Goal: Information Seeking & Learning: Learn about a topic

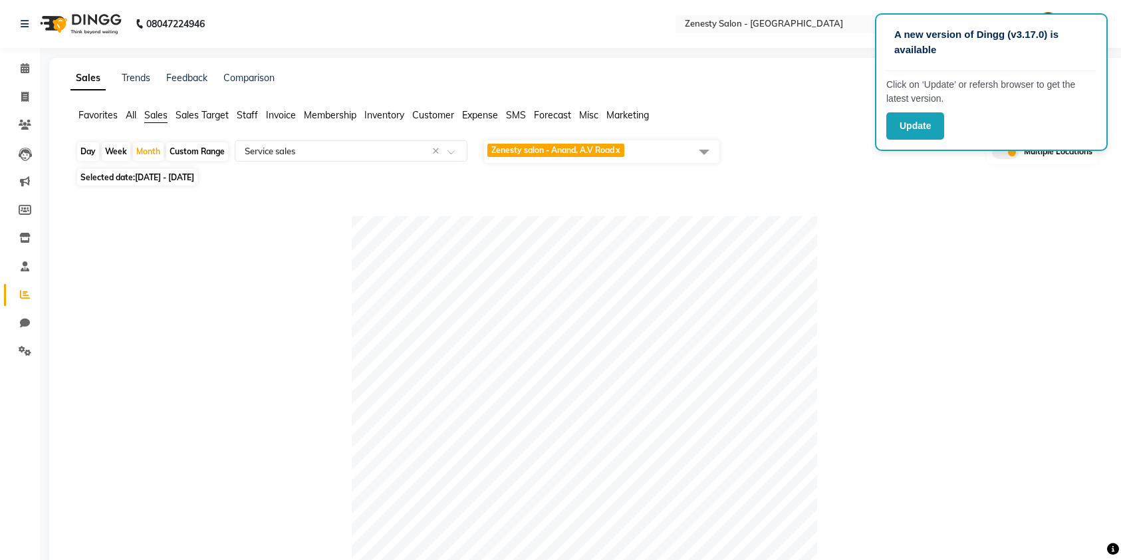
select select "filtered_report"
select select "pdf"
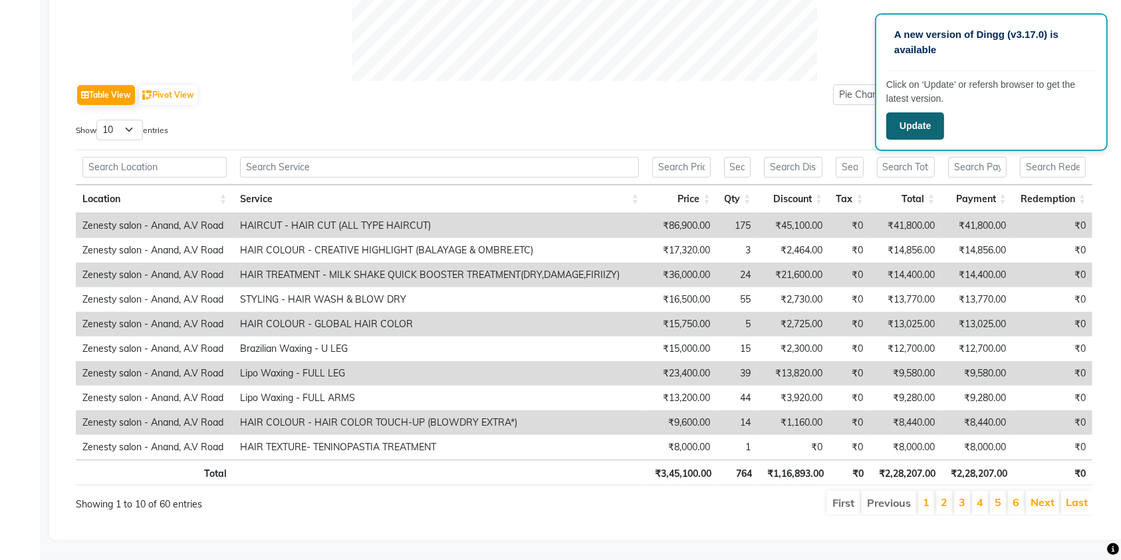
click at [915, 124] on button "Update" at bounding box center [916, 125] width 58 height 27
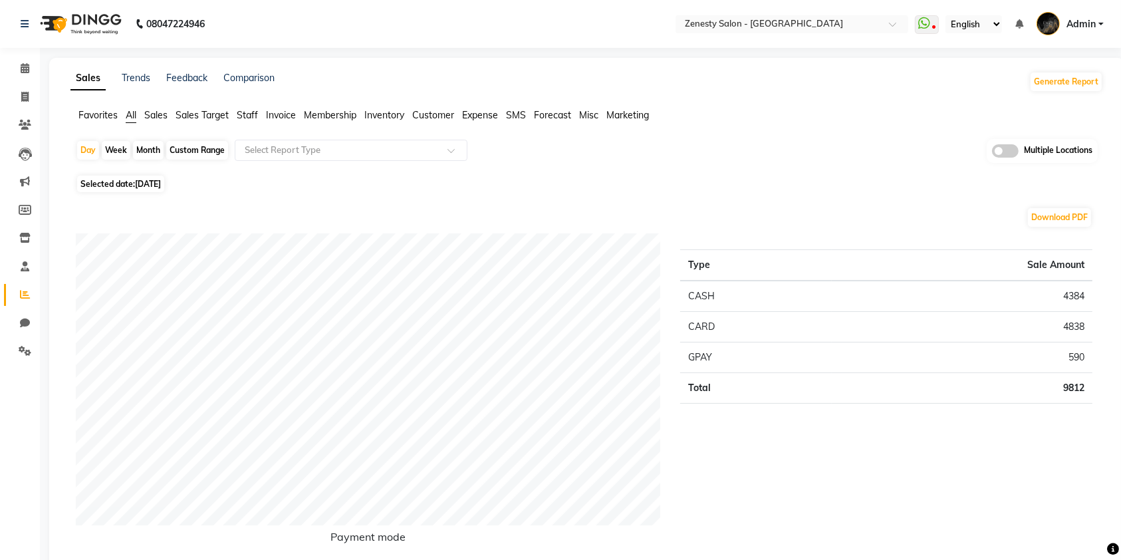
drag, startPoint x: 90, startPoint y: 81, endPoint x: 537, endPoint y: 228, distance: 470.5
click at [90, 80] on link "Sales" at bounding box center [88, 79] width 35 height 24
click at [151, 144] on div "Month" at bounding box center [148, 150] width 31 height 19
select select "9"
select select "2025"
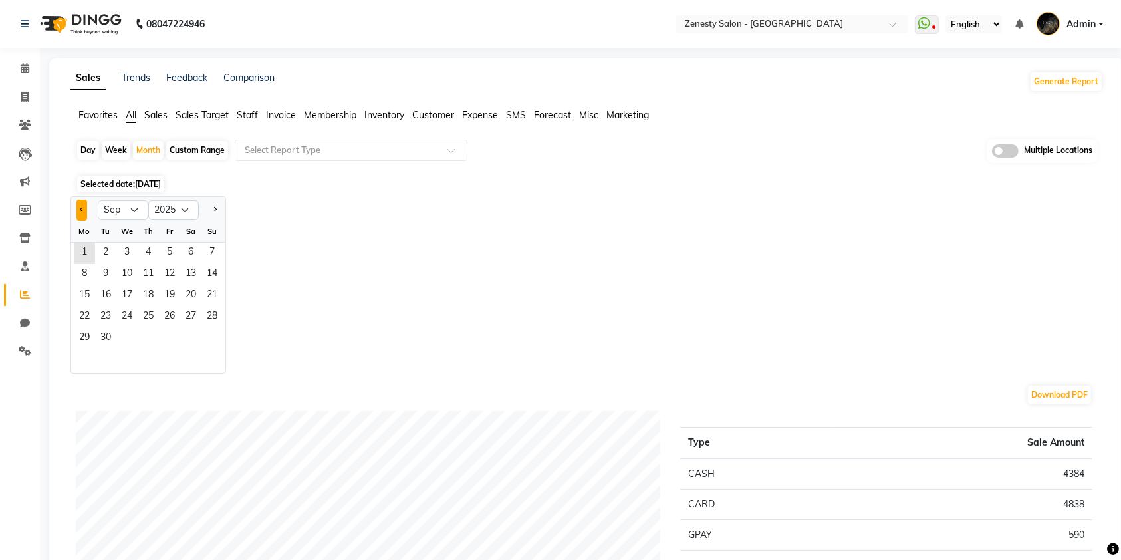
click at [81, 204] on button "Previous month" at bounding box center [81, 210] width 11 height 21
select select "8"
click at [159, 258] on span "1" at bounding box center [169, 253] width 21 height 21
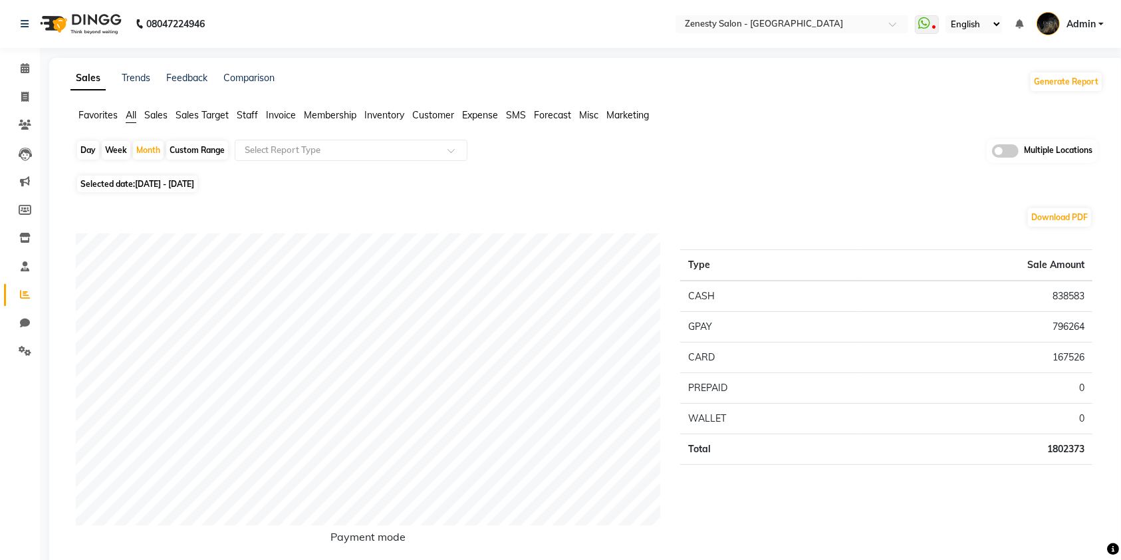
click at [324, 164] on div "Day Week Month Custom Range Select Report Type Multiple Locations" at bounding box center [587, 155] width 1022 height 33
click at [319, 144] on input "text" at bounding box center [338, 150] width 192 height 13
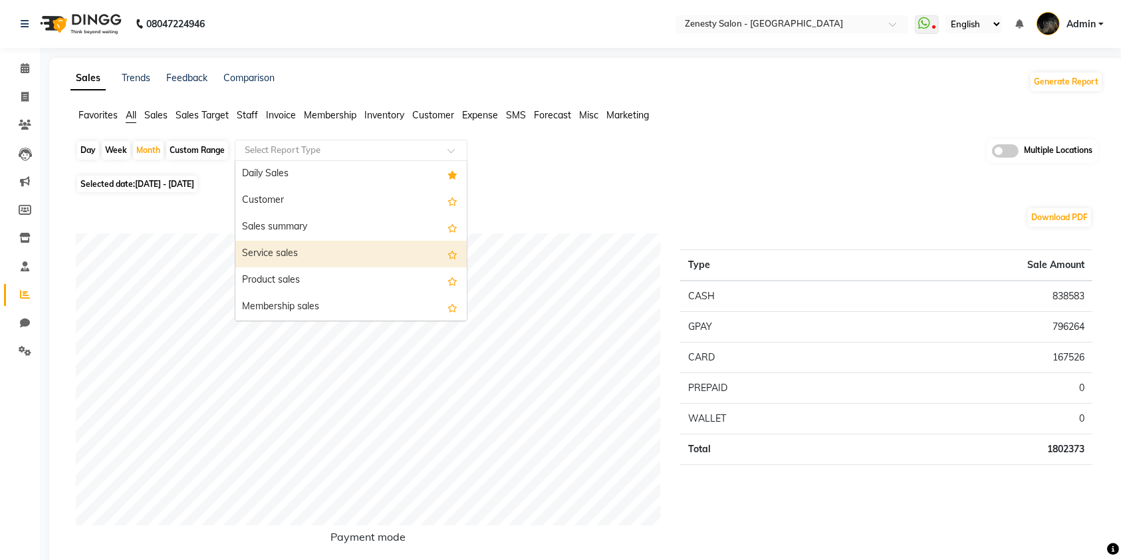
click at [299, 263] on div "Service sales" at bounding box center [350, 254] width 231 height 27
select select "filtered_report"
select select "pdf"
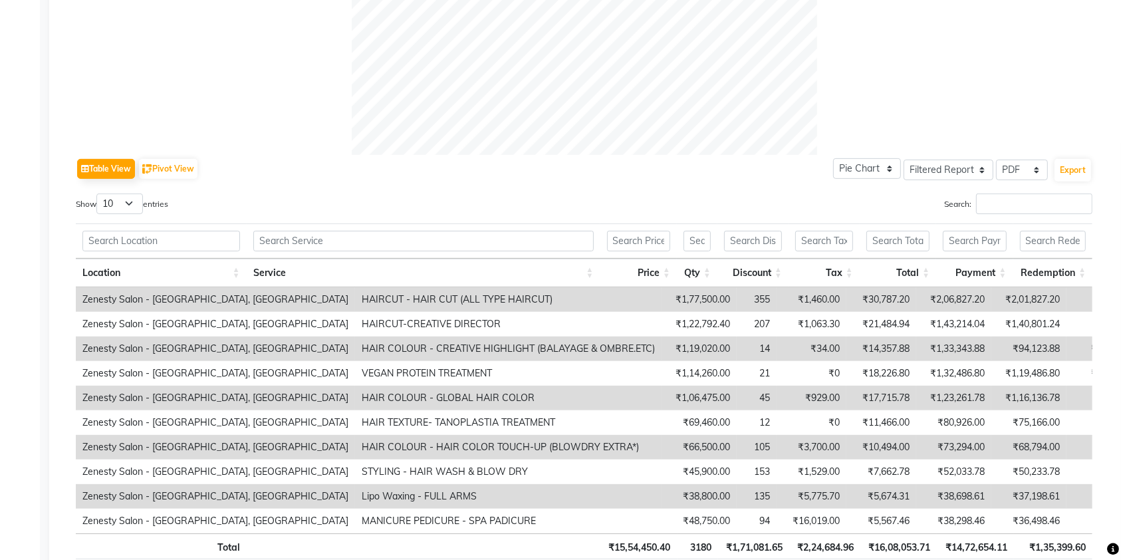
scroll to position [620, 0]
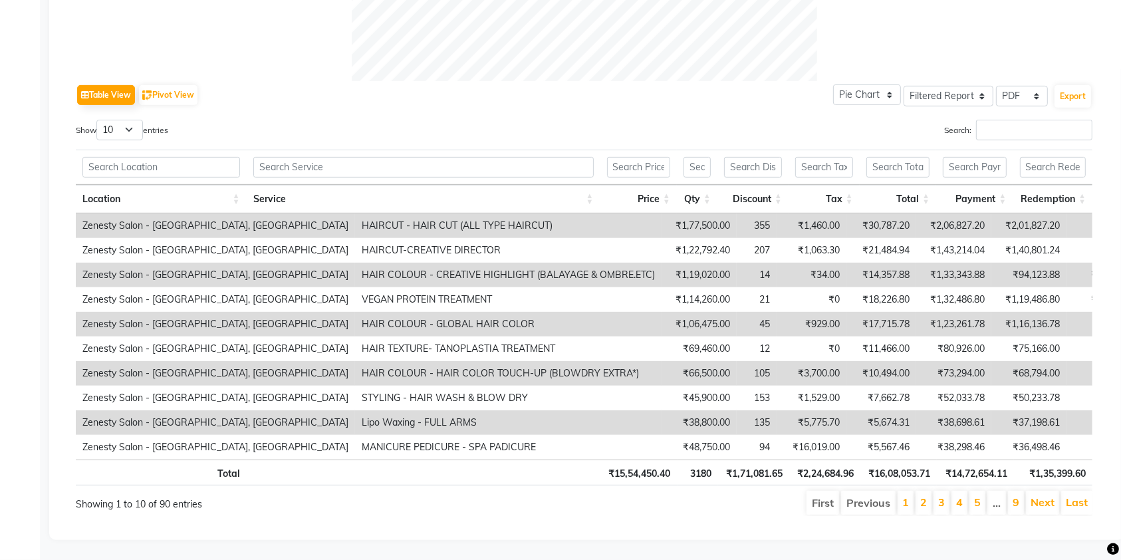
drag, startPoint x: 705, startPoint y: 516, endPoint x: 714, endPoint y: 509, distance: 11.4
click at [714, 512] on div "Table View Pivot View Pie Chart Bar Chart Select Full Report Filtered Report Se…" at bounding box center [584, 58] width 1038 height 938
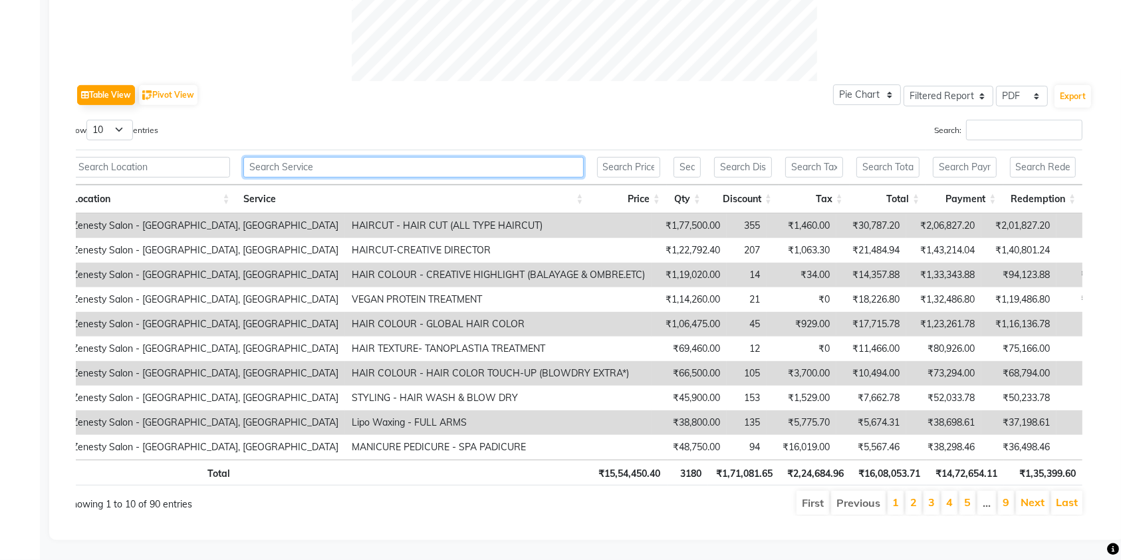
click at [417, 157] on input "text" at bounding box center [413, 167] width 341 height 21
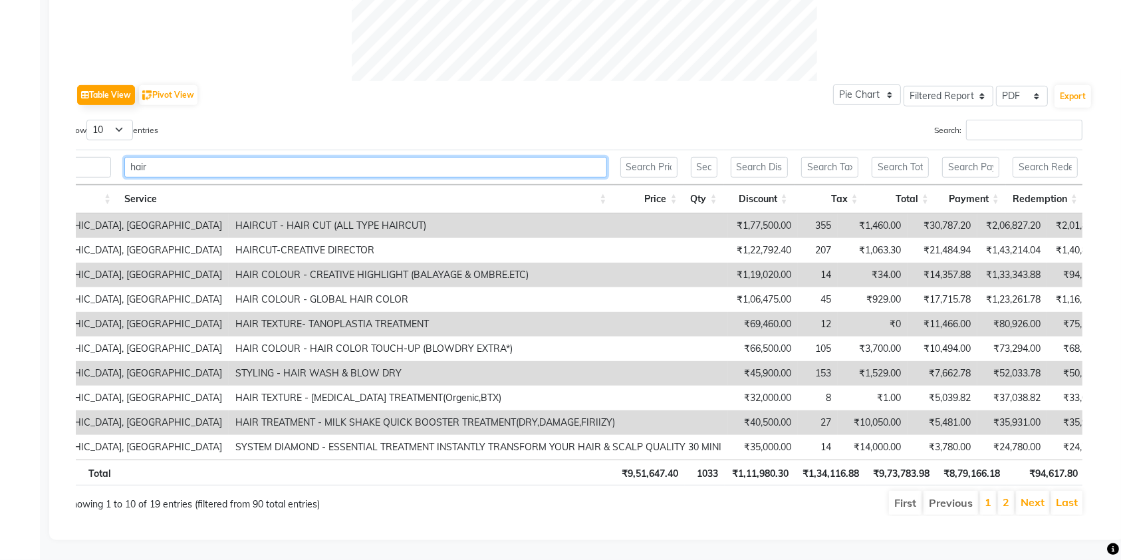
scroll to position [0, 118]
type input "h"
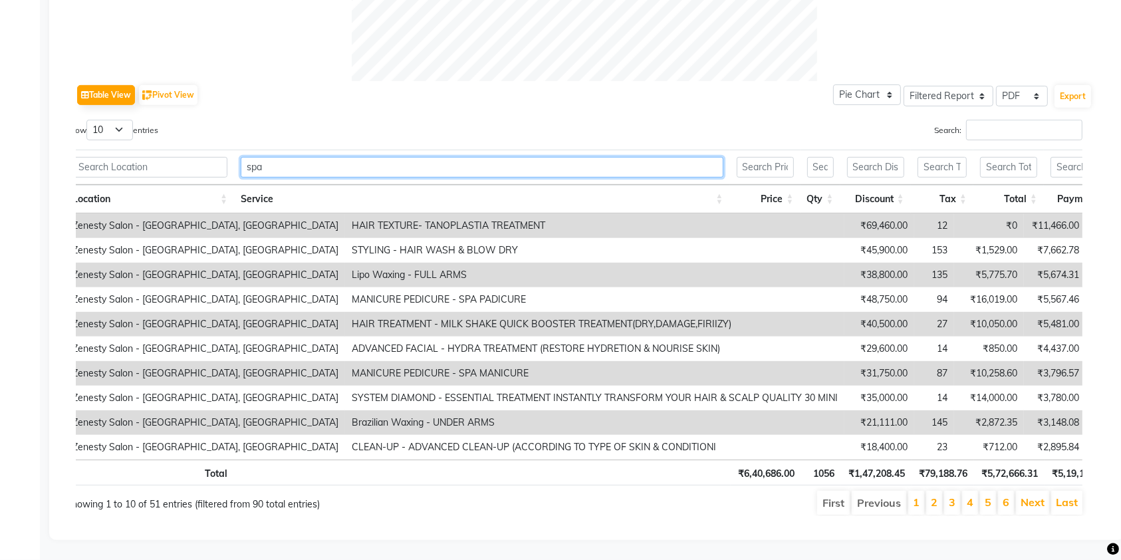
scroll to position [447, 0]
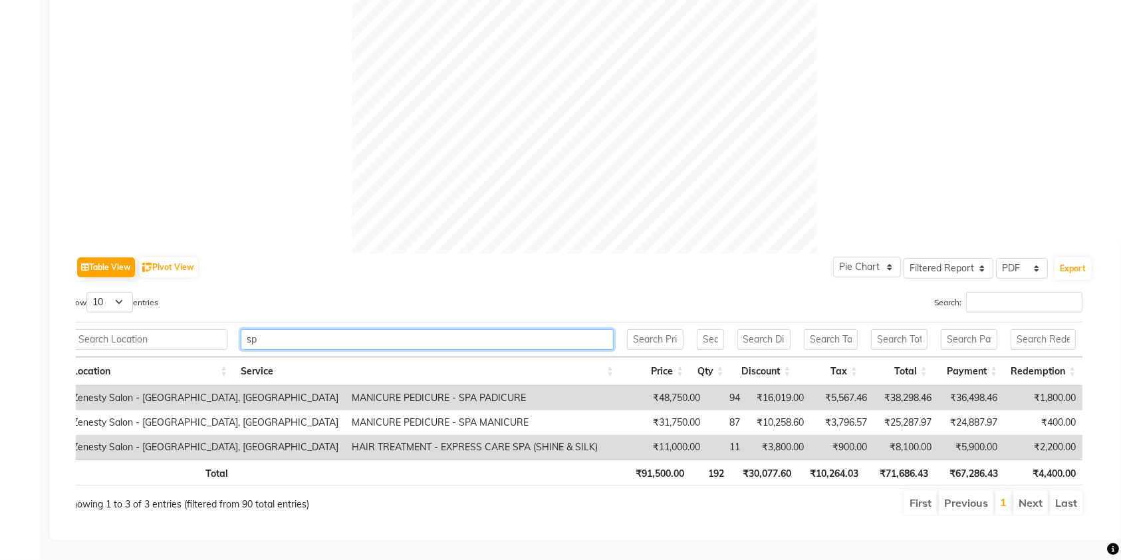
type input "s"
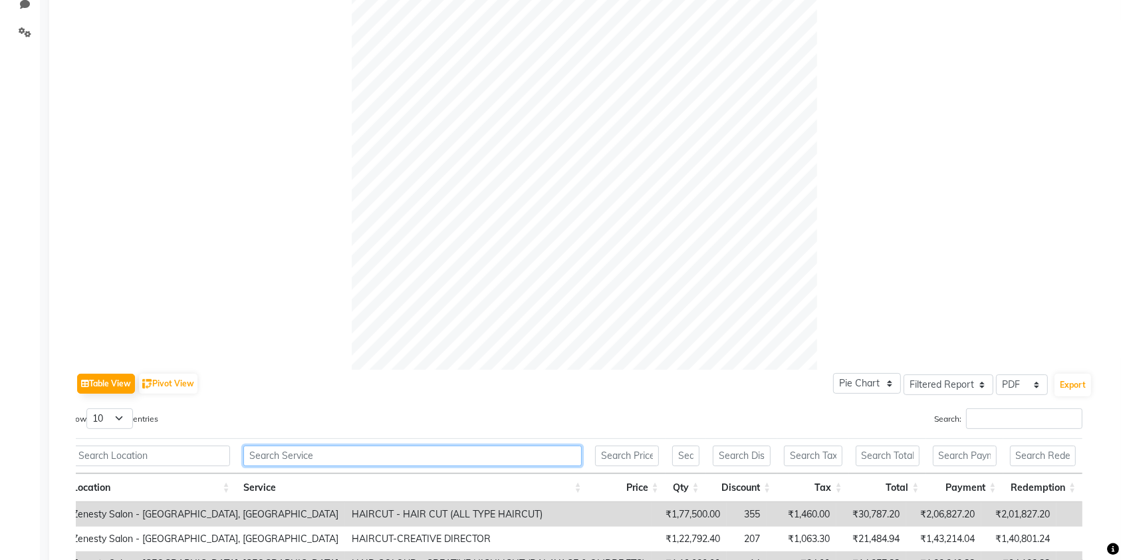
scroll to position [176, 0]
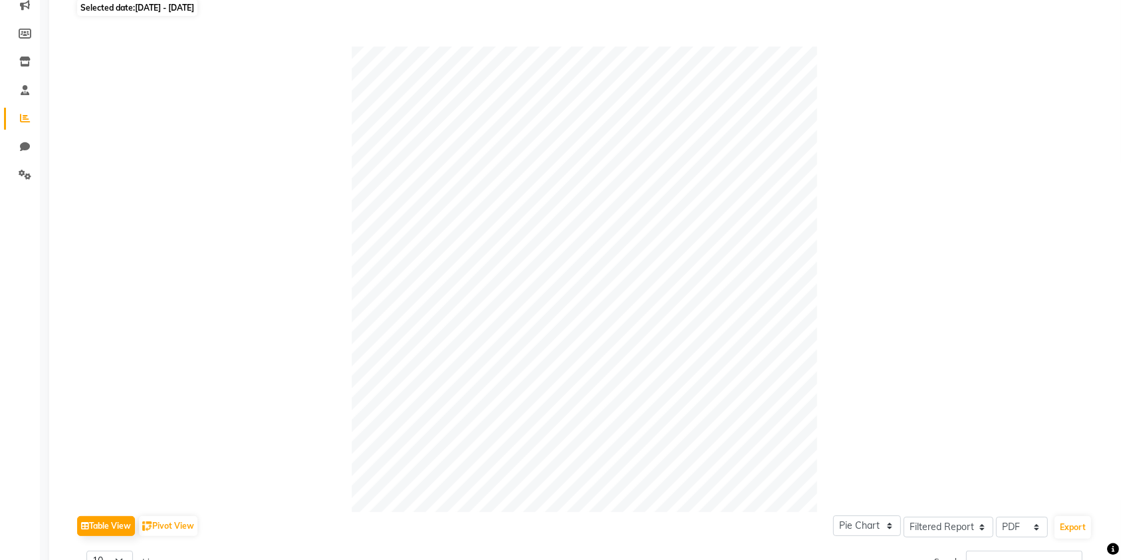
click at [139, 5] on span "01-08-2025 - 31-08-2025" at bounding box center [164, 8] width 59 height 10
select select "8"
select select "2025"
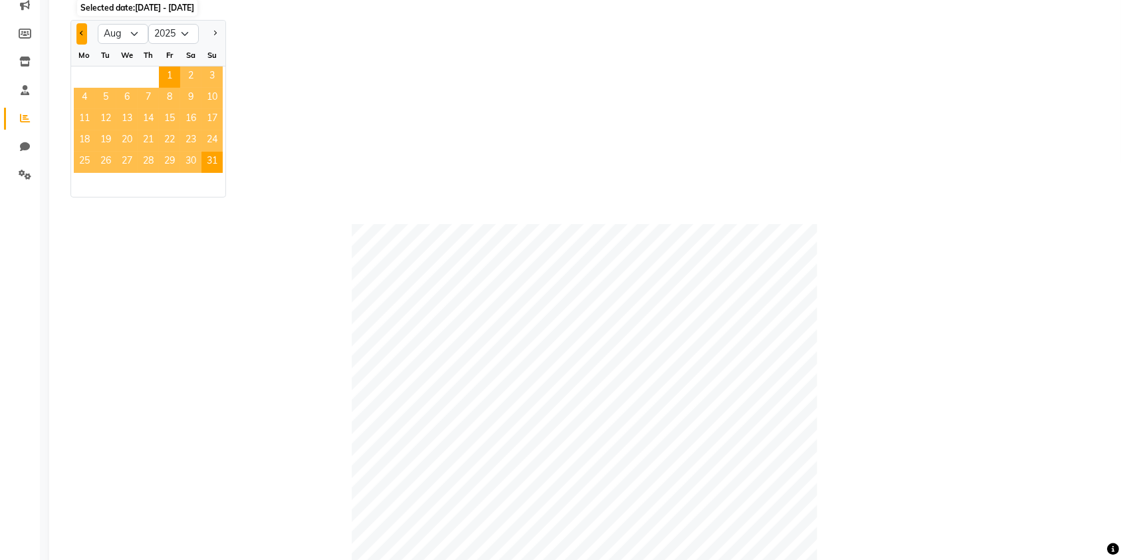
click at [82, 37] on button "Previous month" at bounding box center [81, 33] width 11 height 21
select select "7"
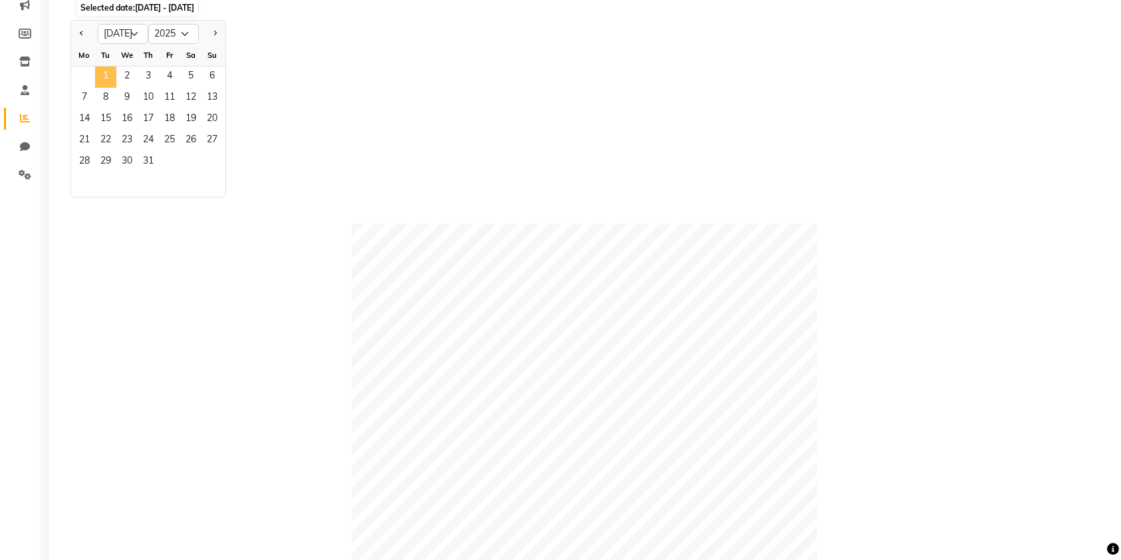
click at [110, 76] on span "1" at bounding box center [105, 77] width 21 height 21
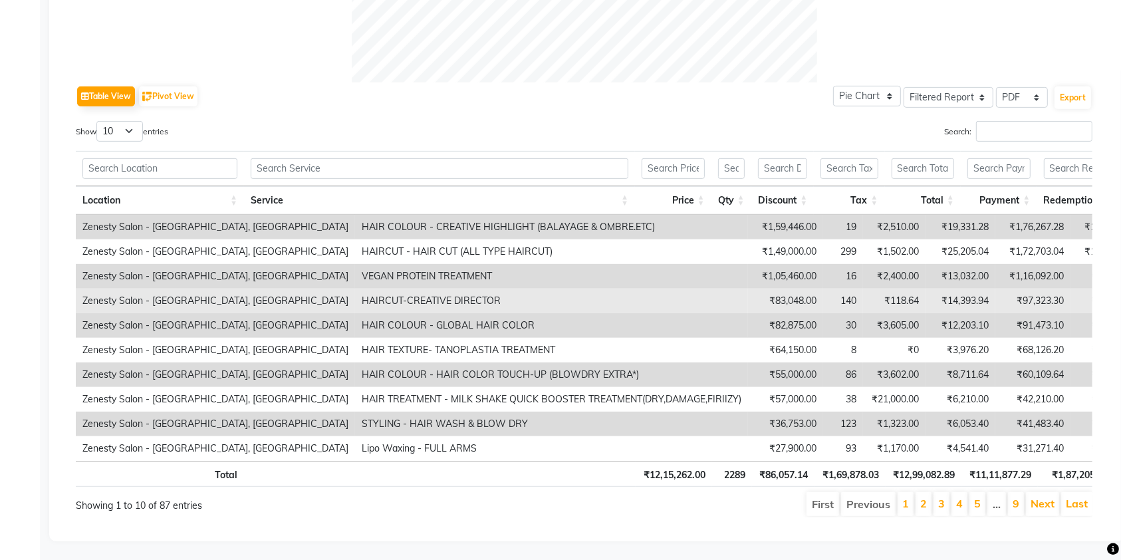
scroll to position [633, 0]
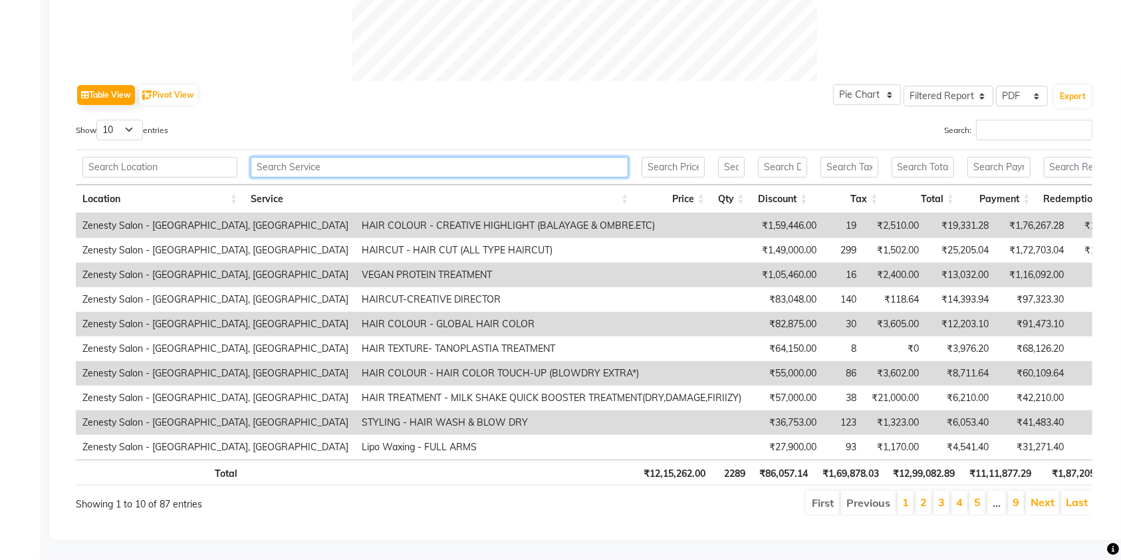
click at [482, 157] on input "text" at bounding box center [440, 167] width 378 height 21
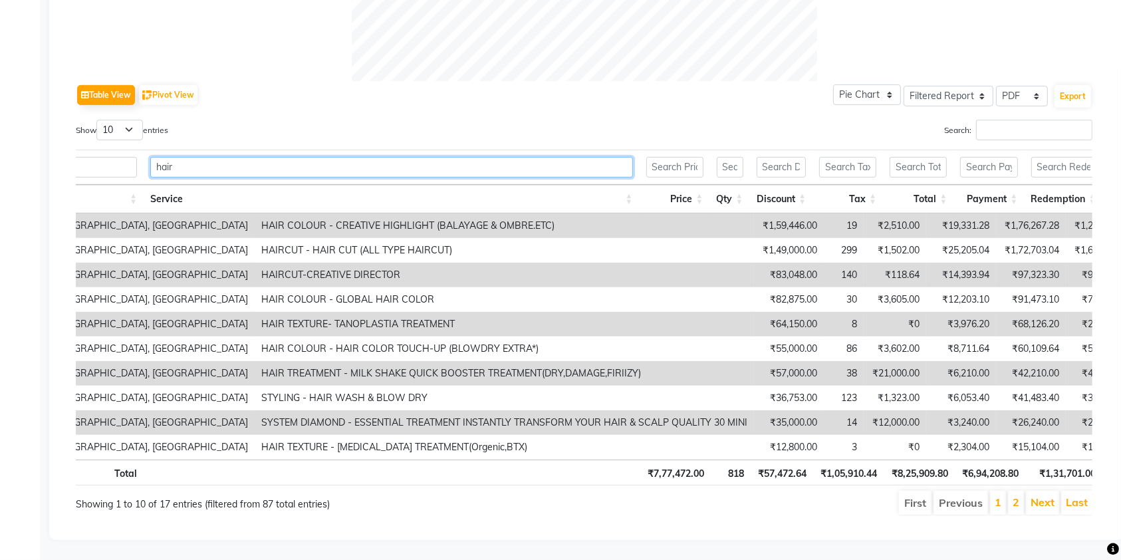
scroll to position [0, 110]
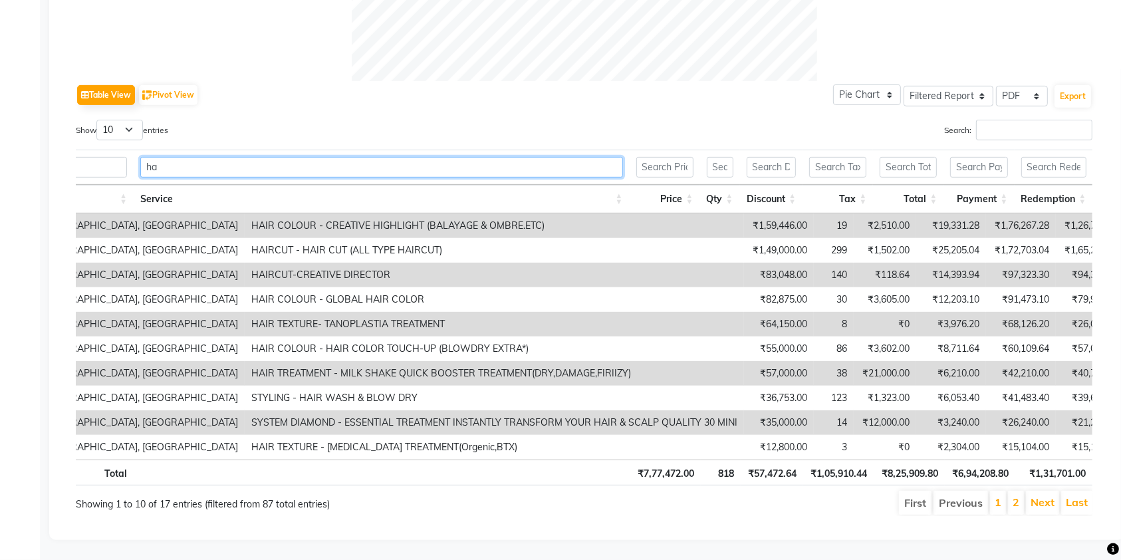
type input "h"
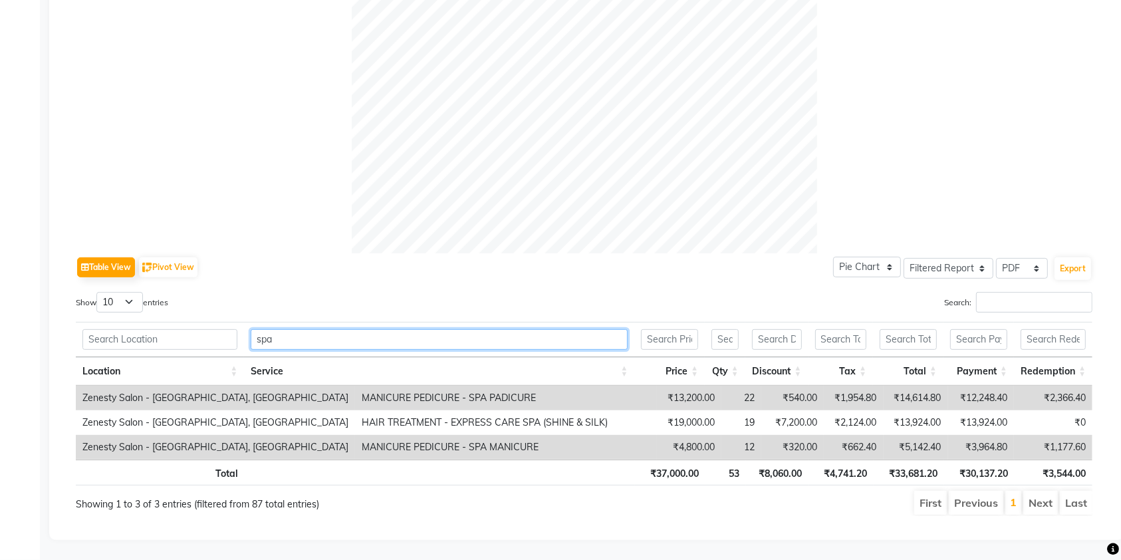
scroll to position [0, 0]
type input "s"
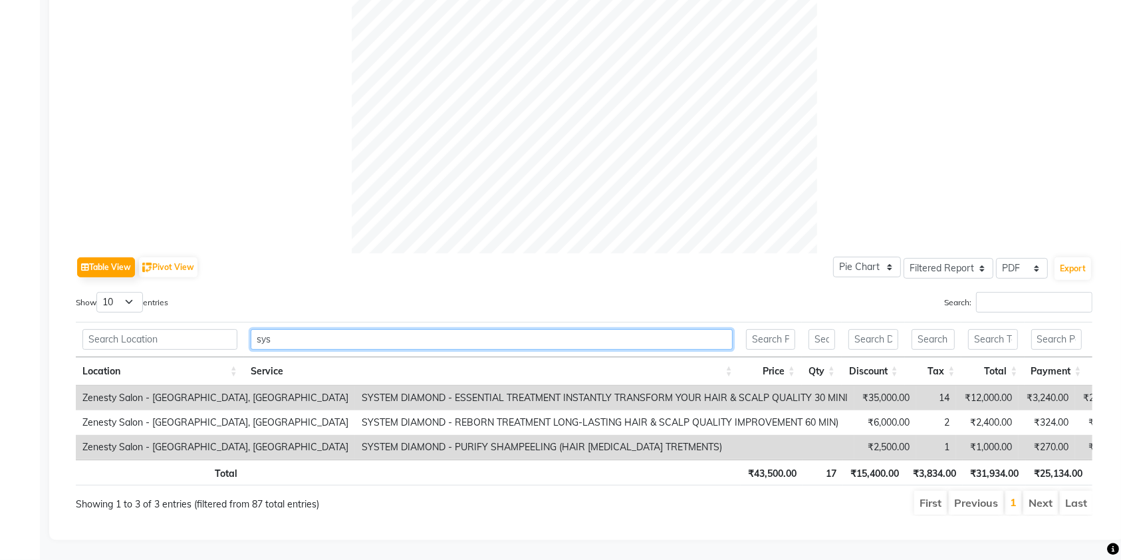
scroll to position [461, 0]
type input "s"
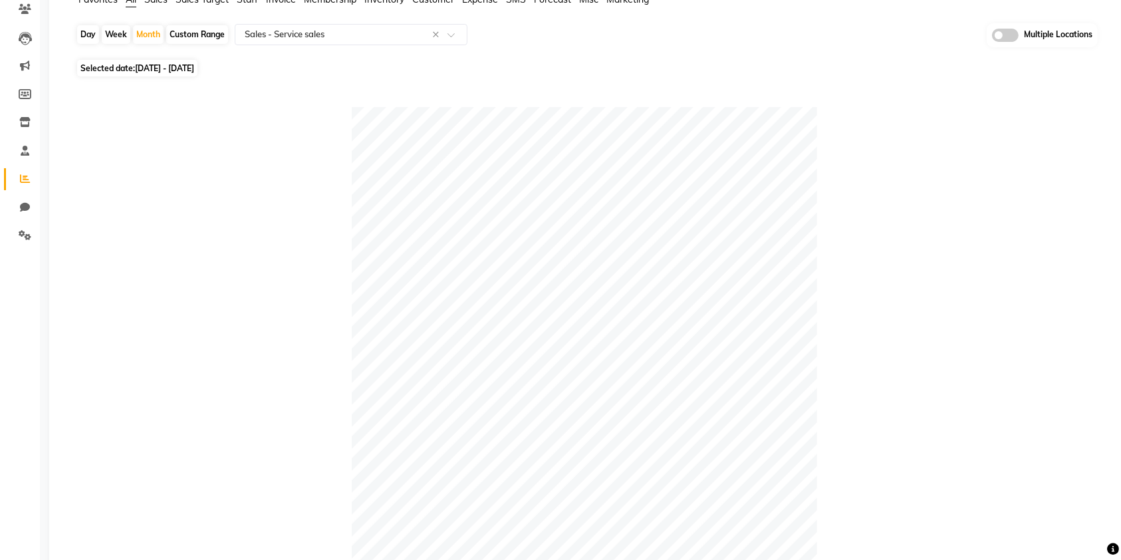
scroll to position [101, 0]
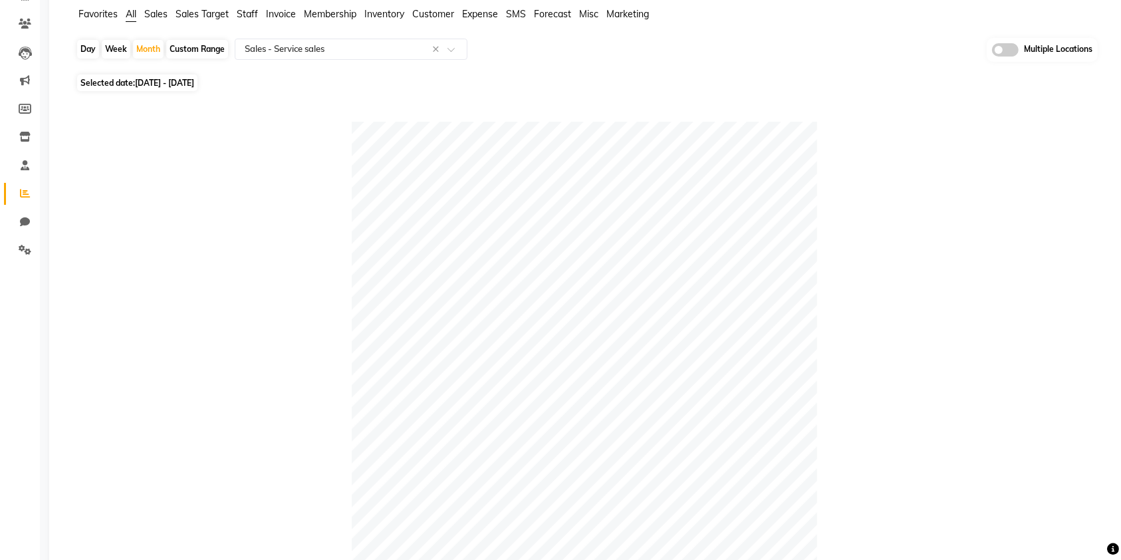
click at [165, 78] on span "01-07-2025 - 31-07-2025" at bounding box center [164, 83] width 59 height 10
select select "7"
select select "2025"
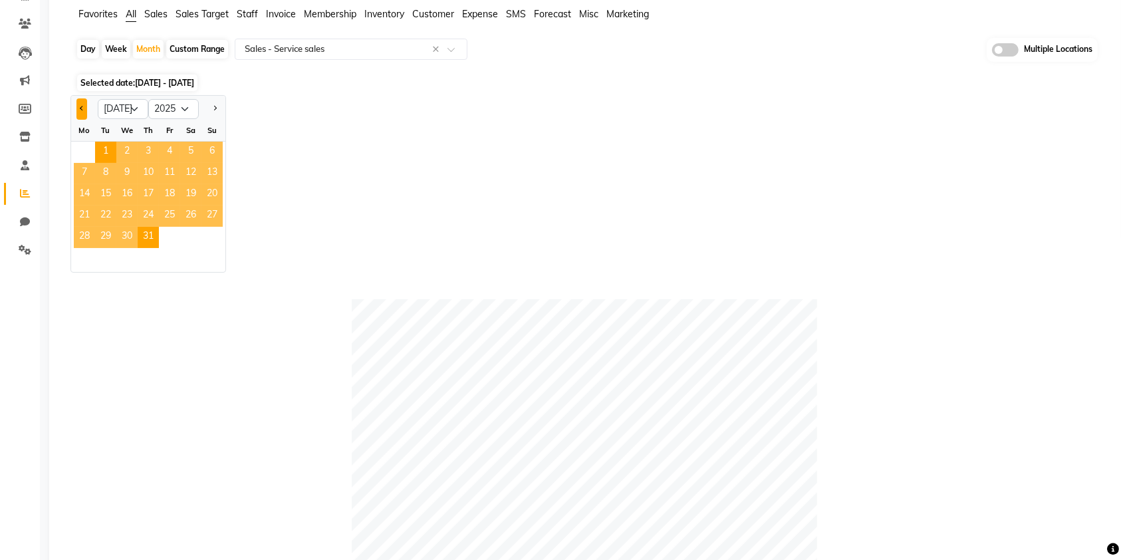
click at [80, 104] on button "Previous month" at bounding box center [81, 108] width 11 height 21
select select "6"
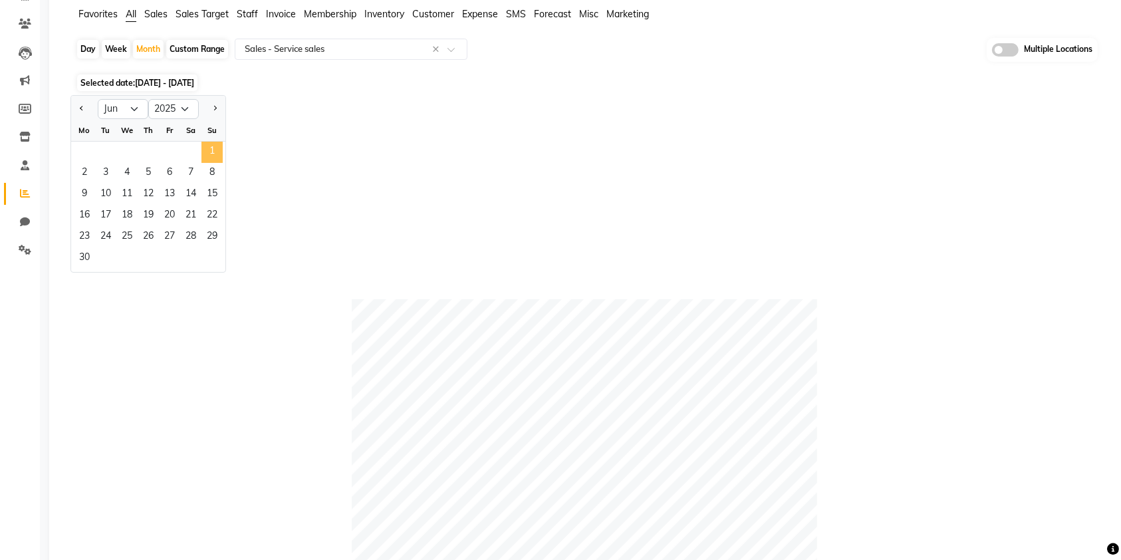
click at [205, 153] on span "1" at bounding box center [212, 152] width 21 height 21
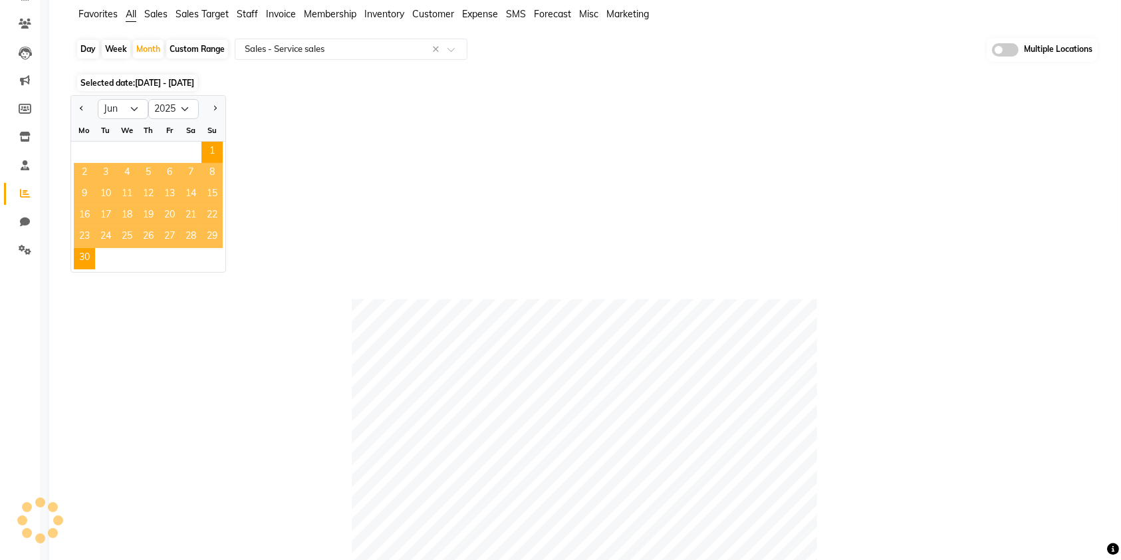
click at [377, 158] on div "Jan Feb Mar Apr May Jun Jul Aug Sep Oct Nov Dec 2015 2016 2017 2018 2019 2020 2…" at bounding box center [587, 184] width 1033 height 178
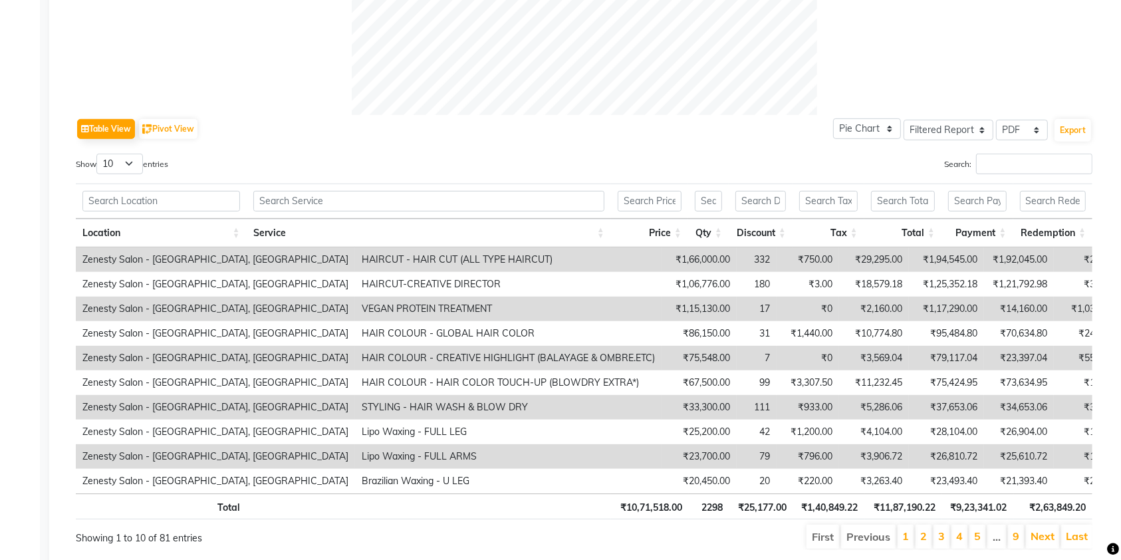
scroll to position [620, 0]
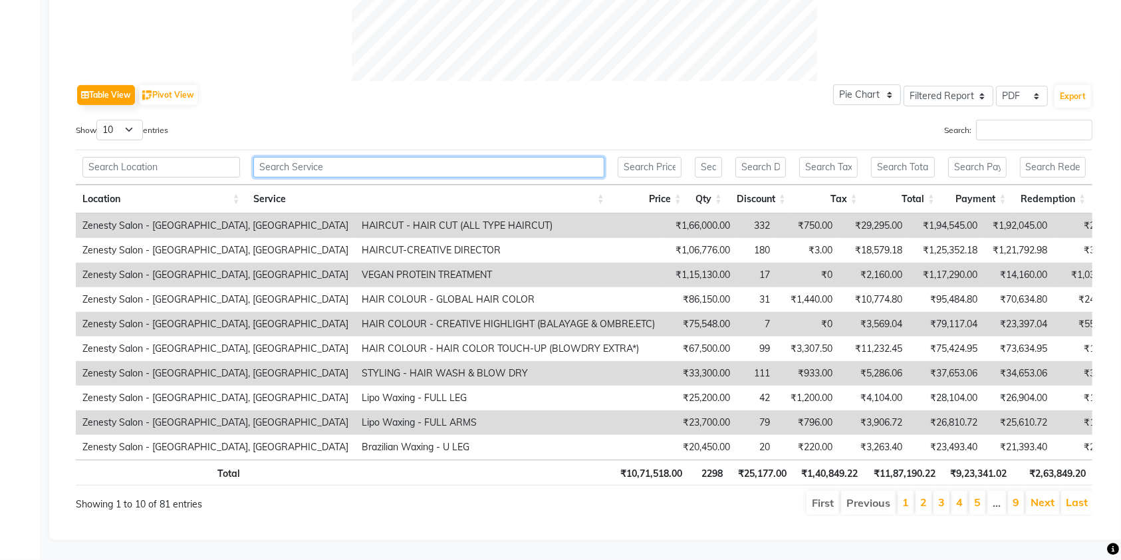
click at [363, 157] on input "text" at bounding box center [428, 167] width 351 height 21
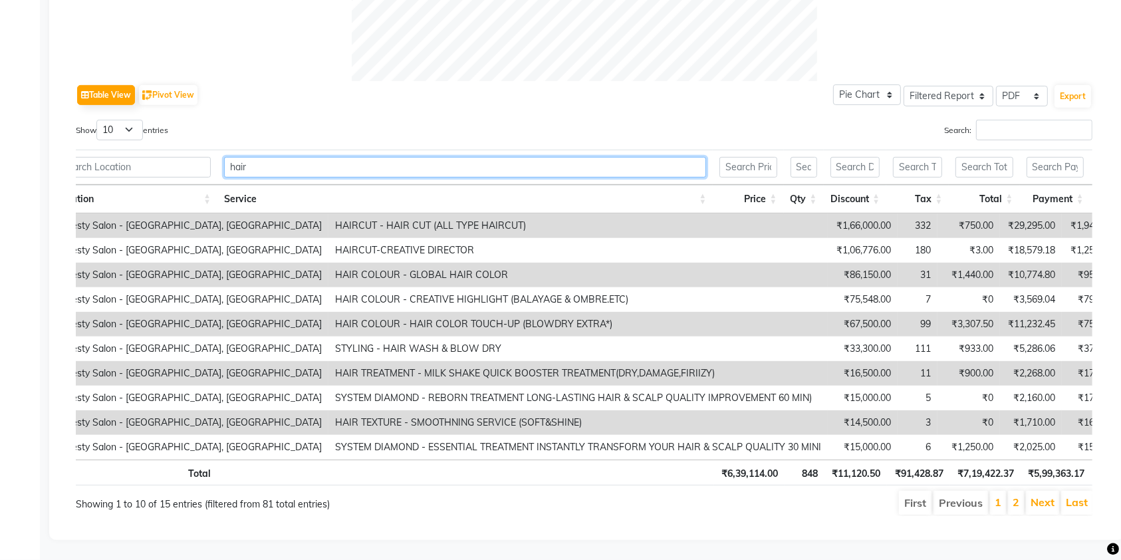
scroll to position [0, 102]
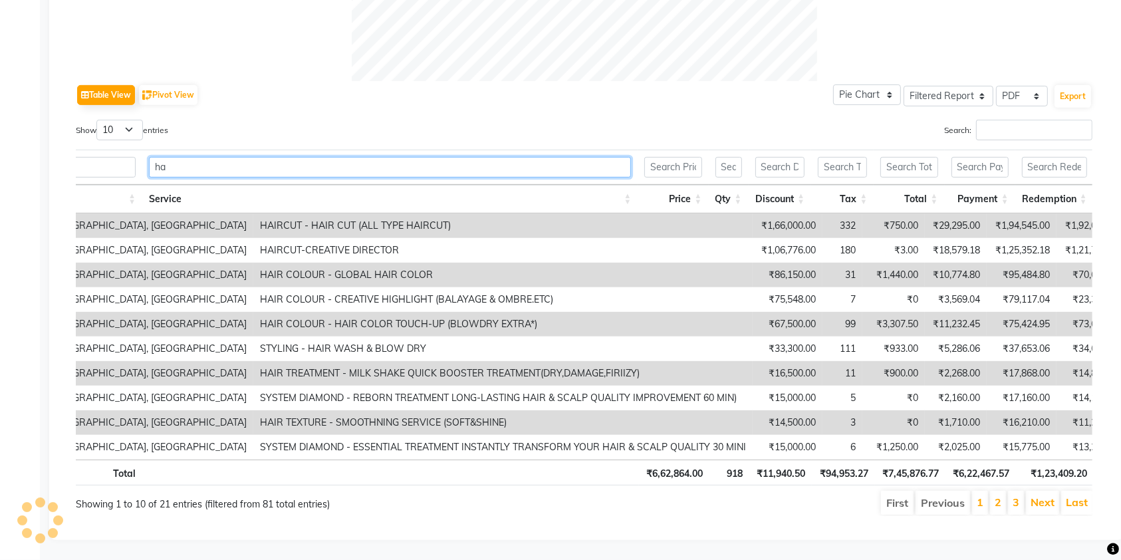
type input "h"
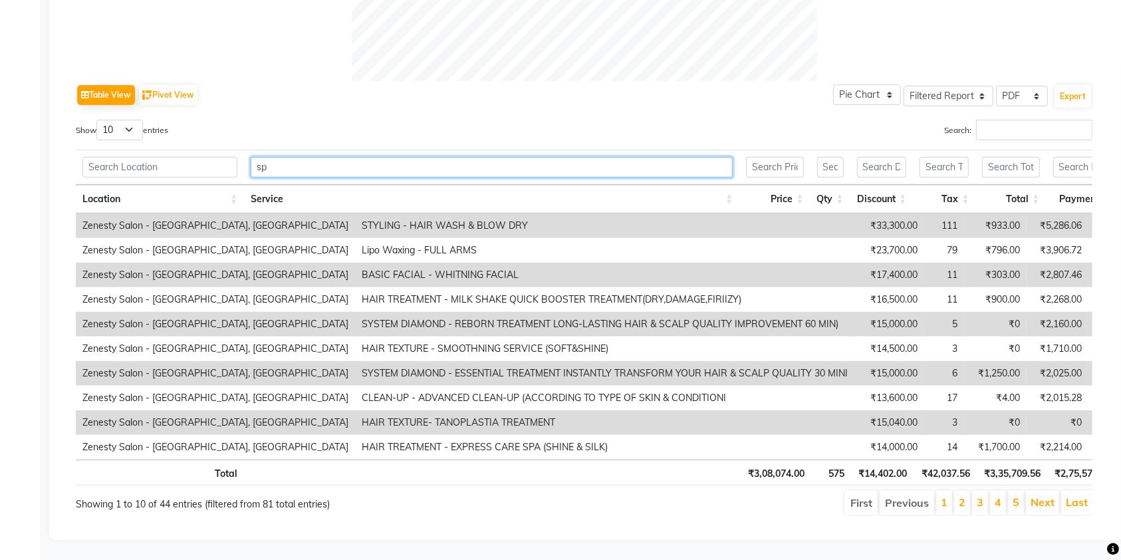
scroll to position [447, 0]
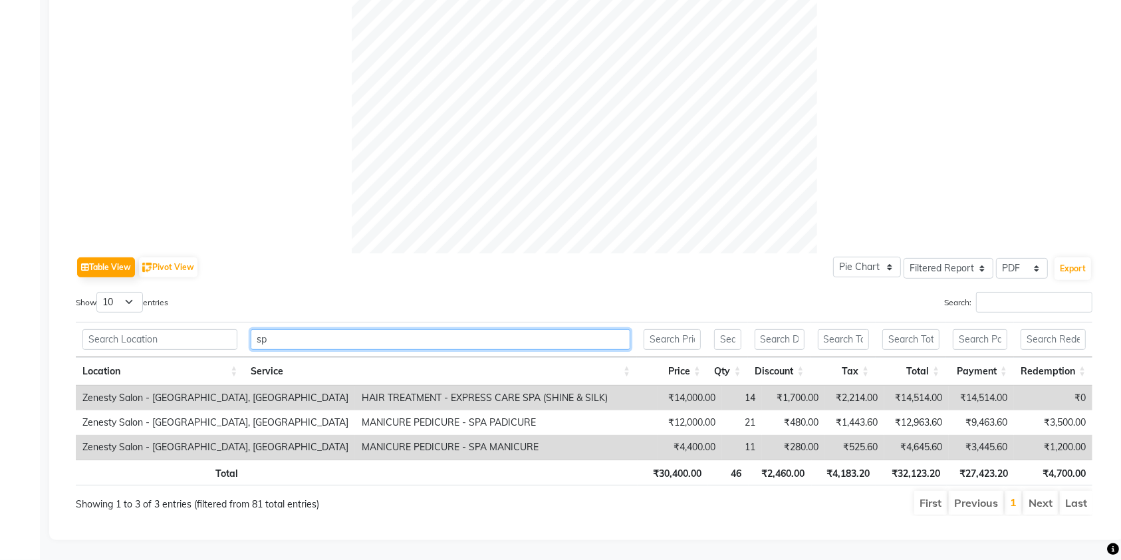
type input "s"
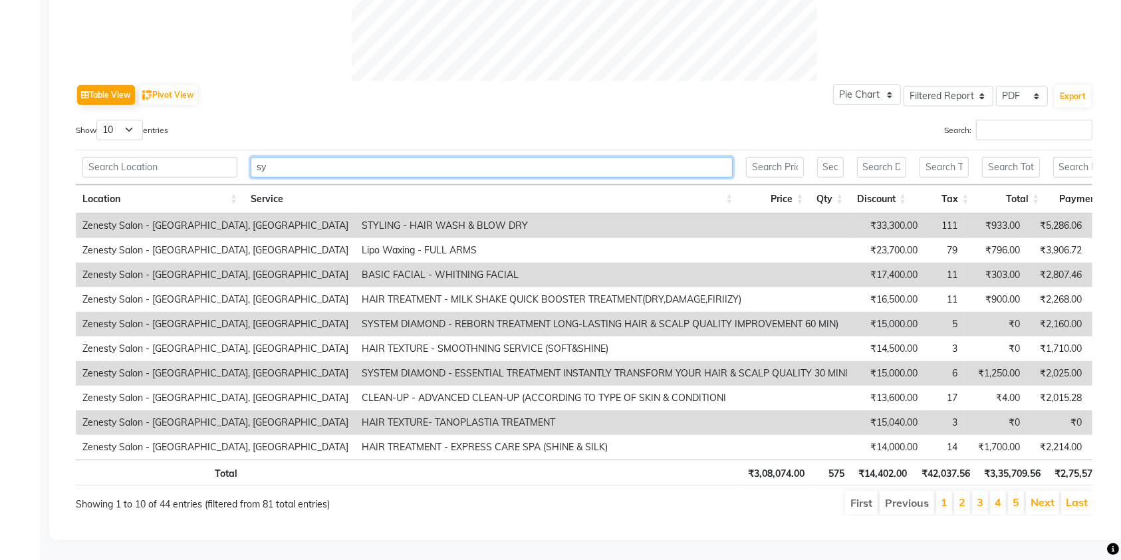
scroll to position [436, 0]
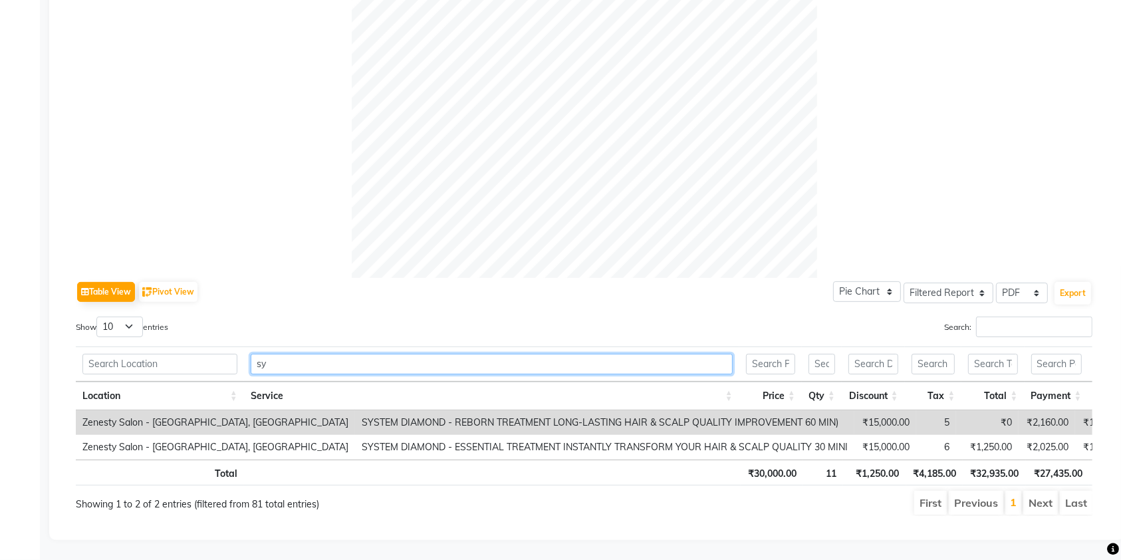
type input "s"
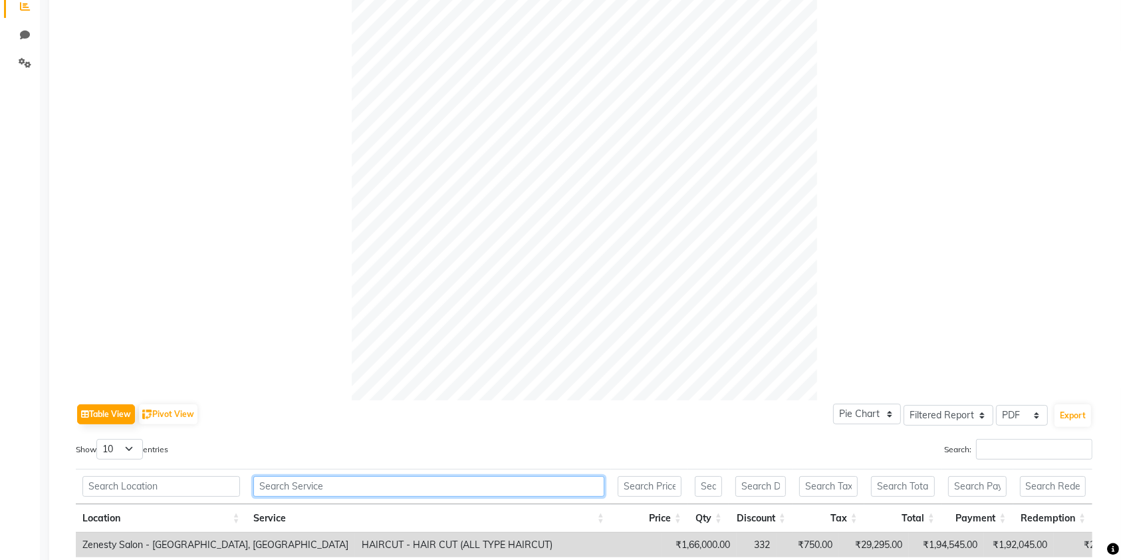
scroll to position [176, 0]
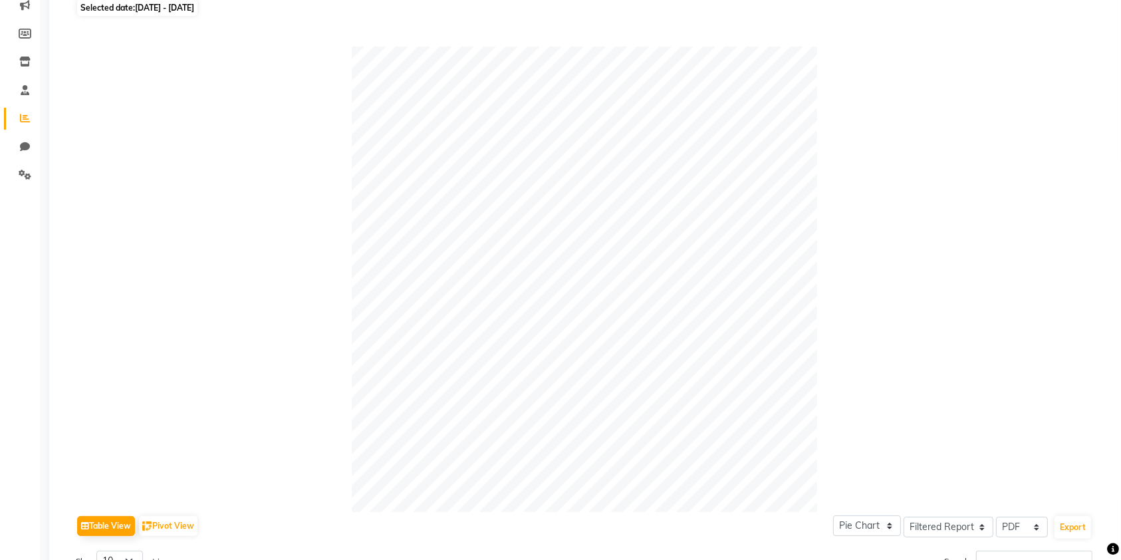
click at [194, 11] on span "01-06-2025 - 30-06-2025" at bounding box center [164, 8] width 59 height 10
select select "6"
select select "2025"
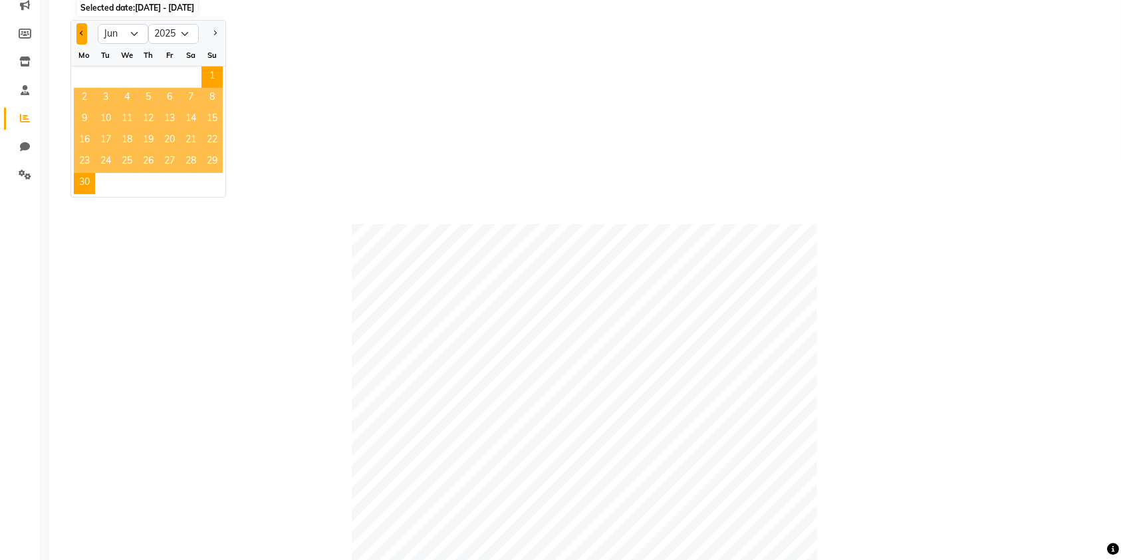
click at [78, 34] on button "Previous month" at bounding box center [81, 33] width 11 height 21
select select "5"
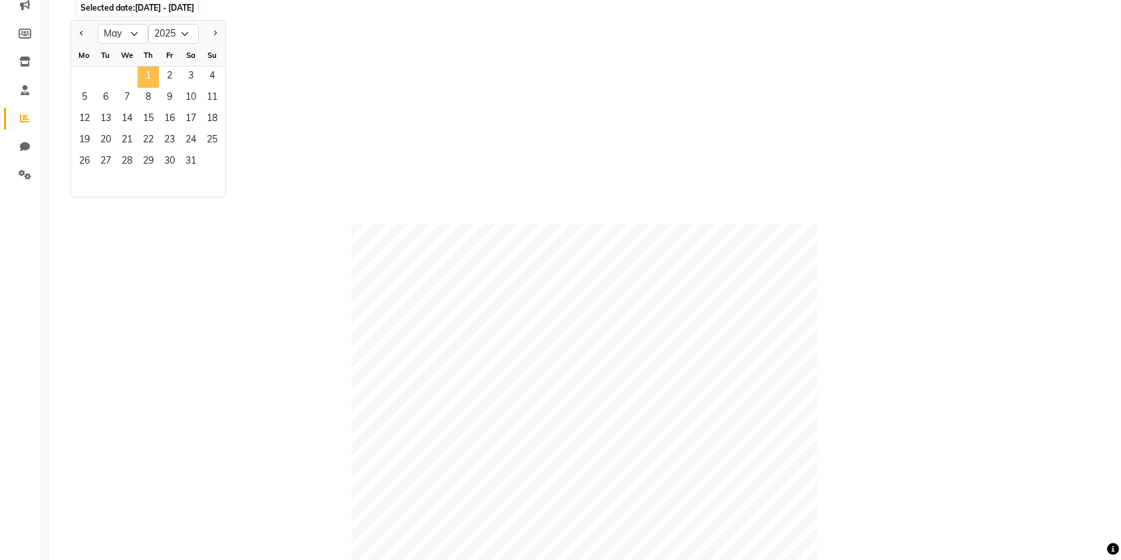
click at [156, 77] on span "1" at bounding box center [148, 77] width 21 height 21
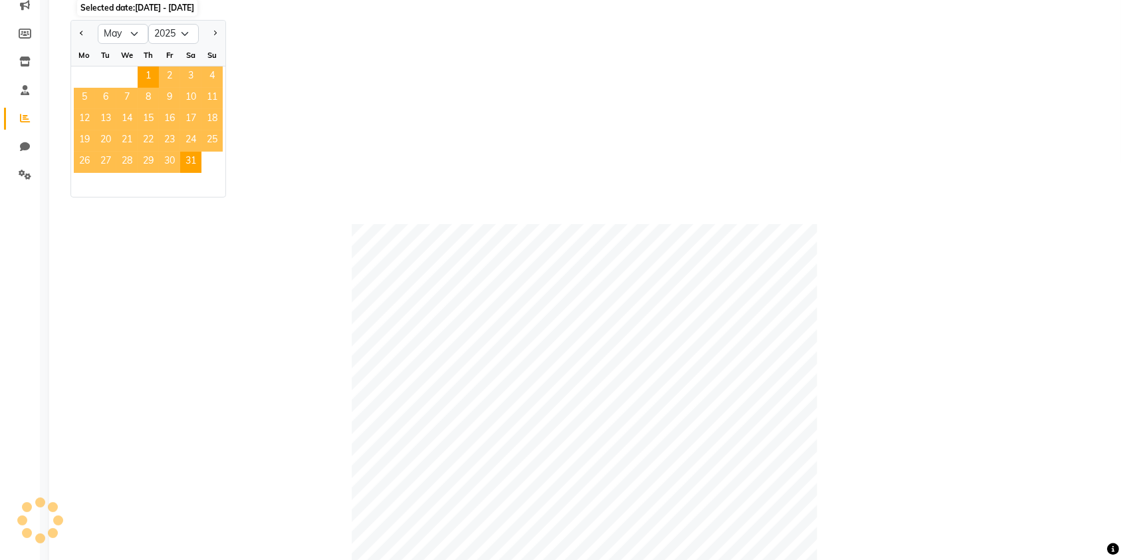
click at [559, 141] on div "Jan Feb Mar Apr May Jun Jul Aug Sep Oct Nov Dec 2015 2016 2017 2018 2019 2020 2…" at bounding box center [587, 109] width 1033 height 178
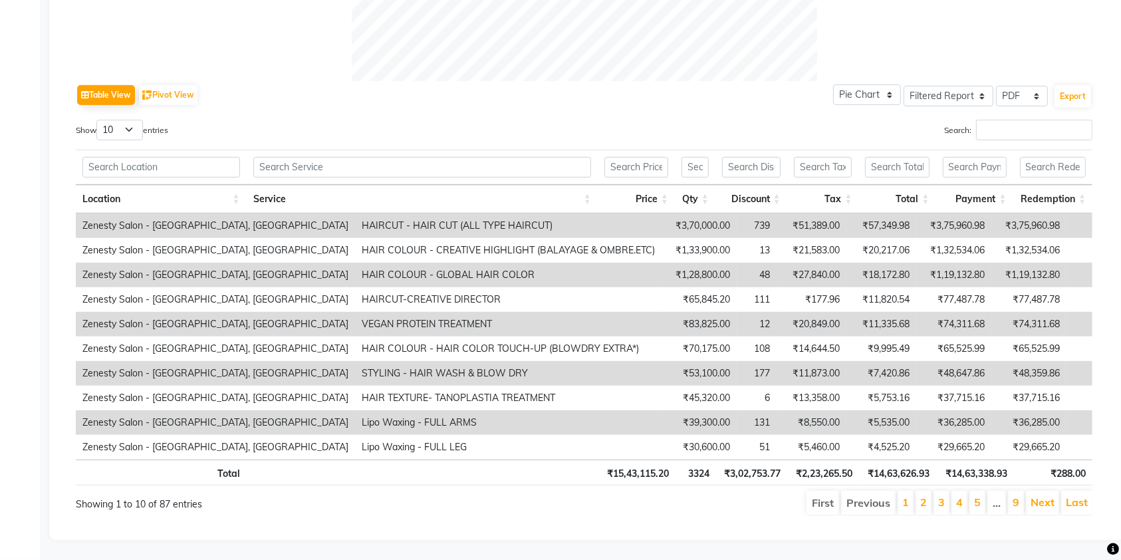
scroll to position [0, 10]
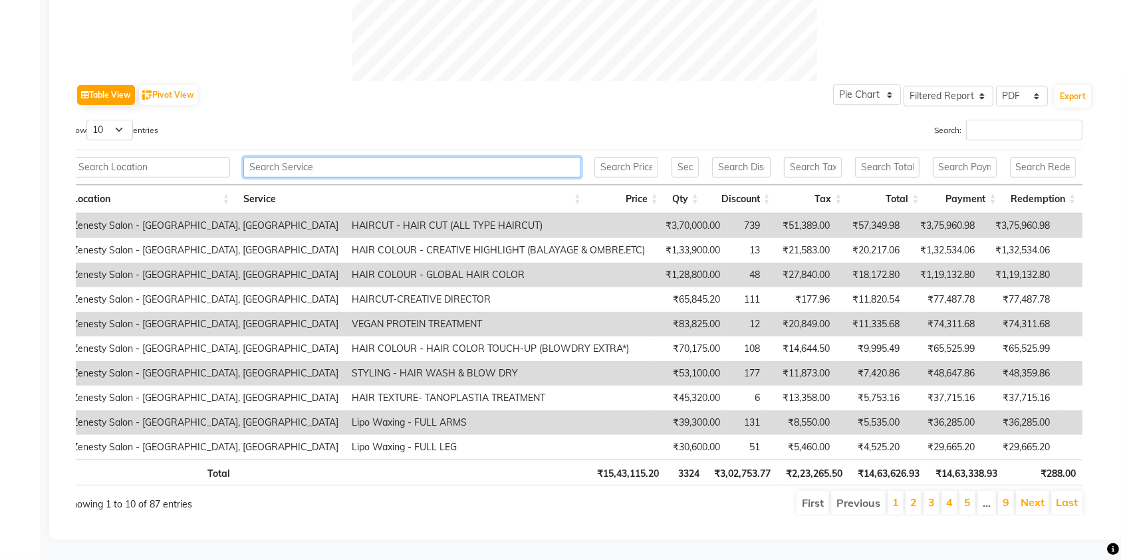
click at [404, 159] on input "text" at bounding box center [412, 167] width 338 height 21
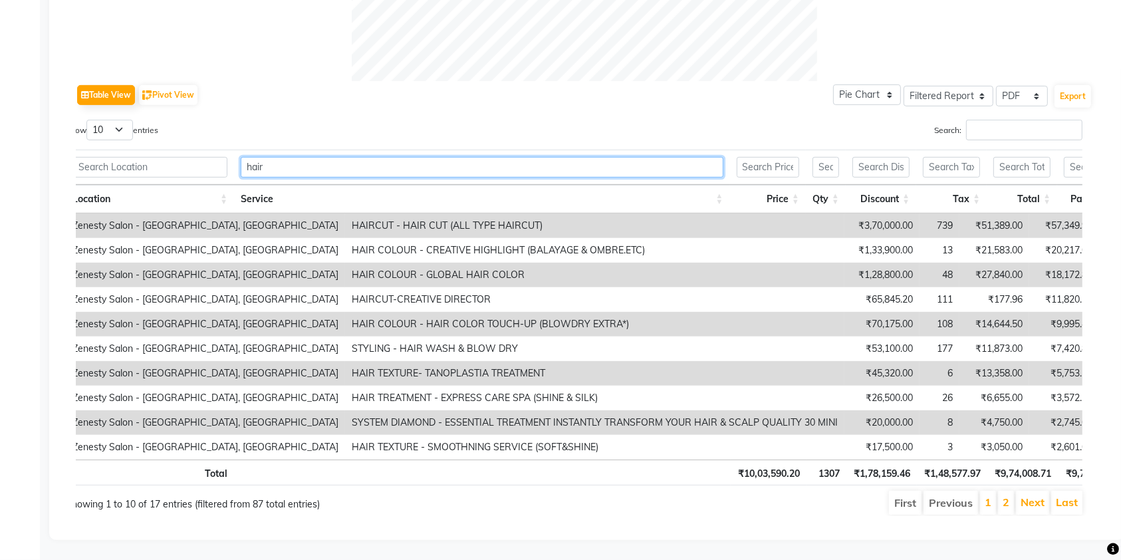
scroll to position [0, 123]
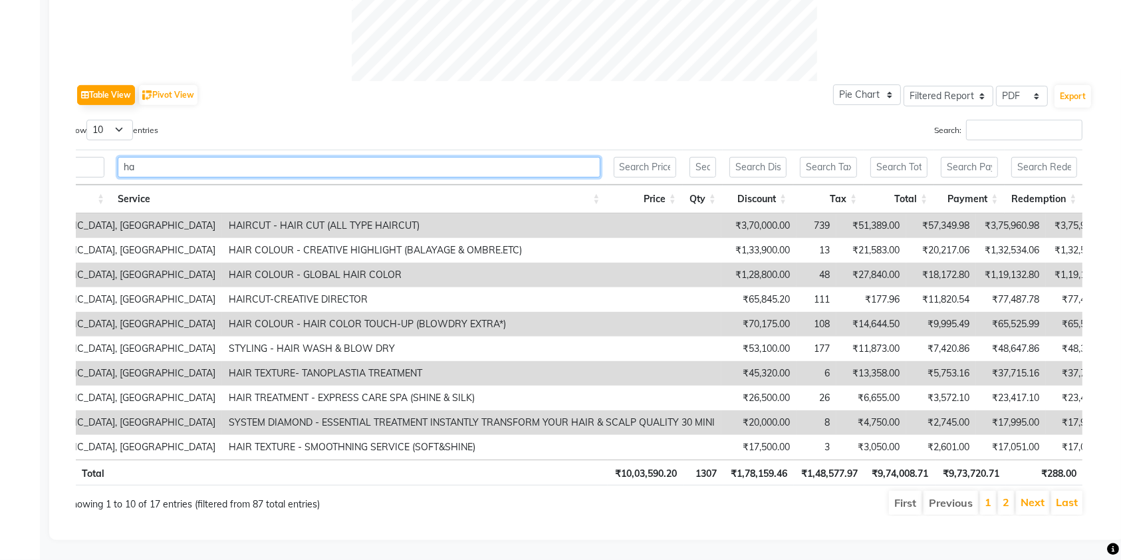
type input "h"
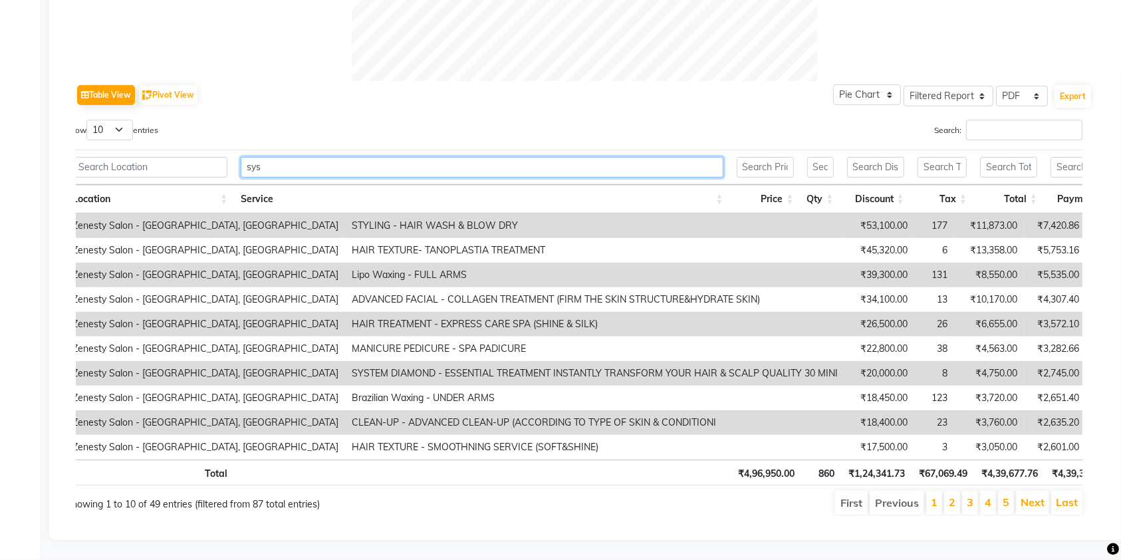
scroll to position [461, 0]
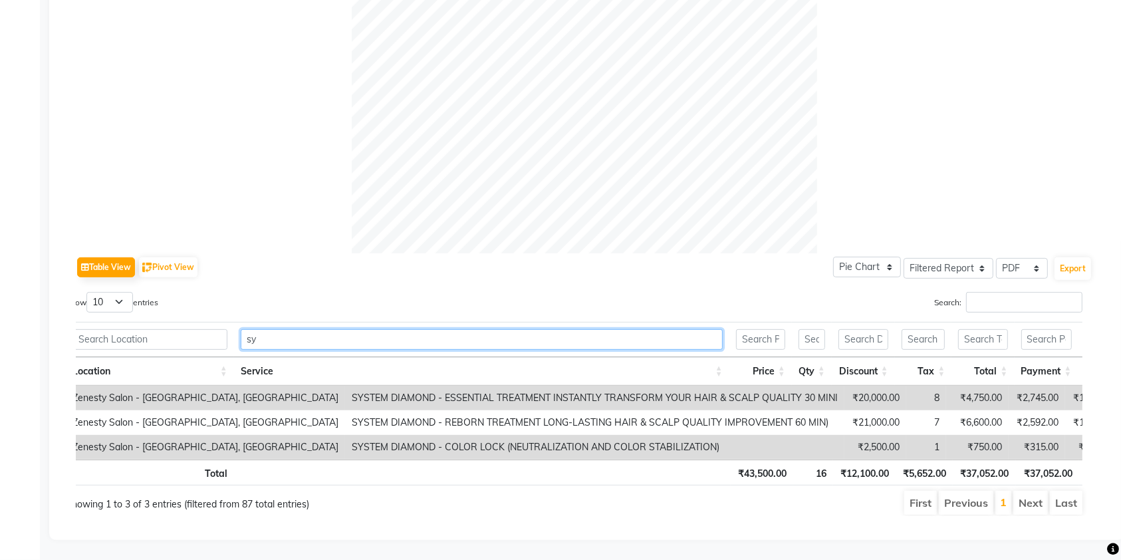
type input "s"
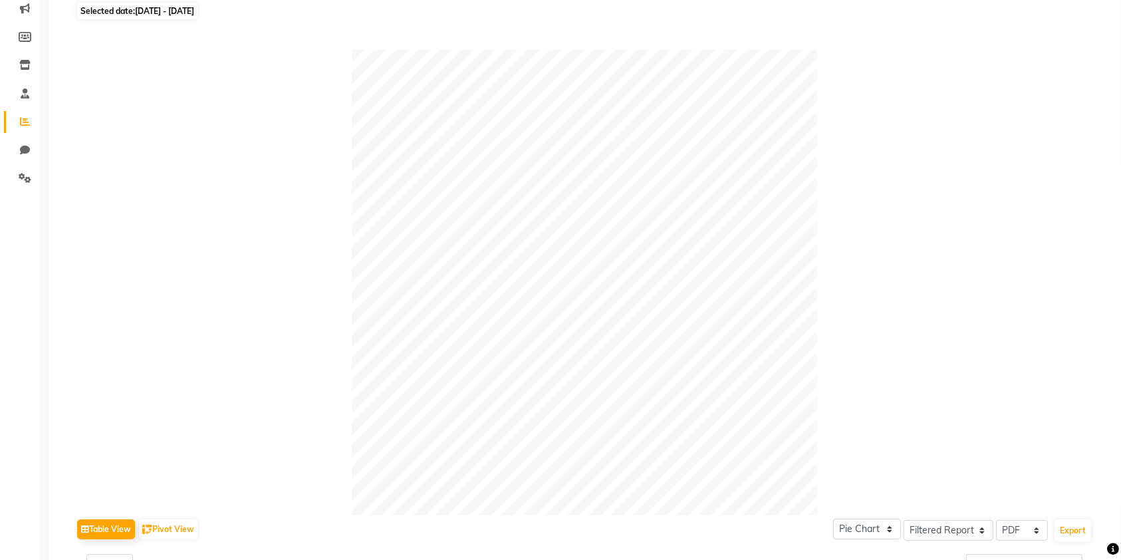
scroll to position [0, 0]
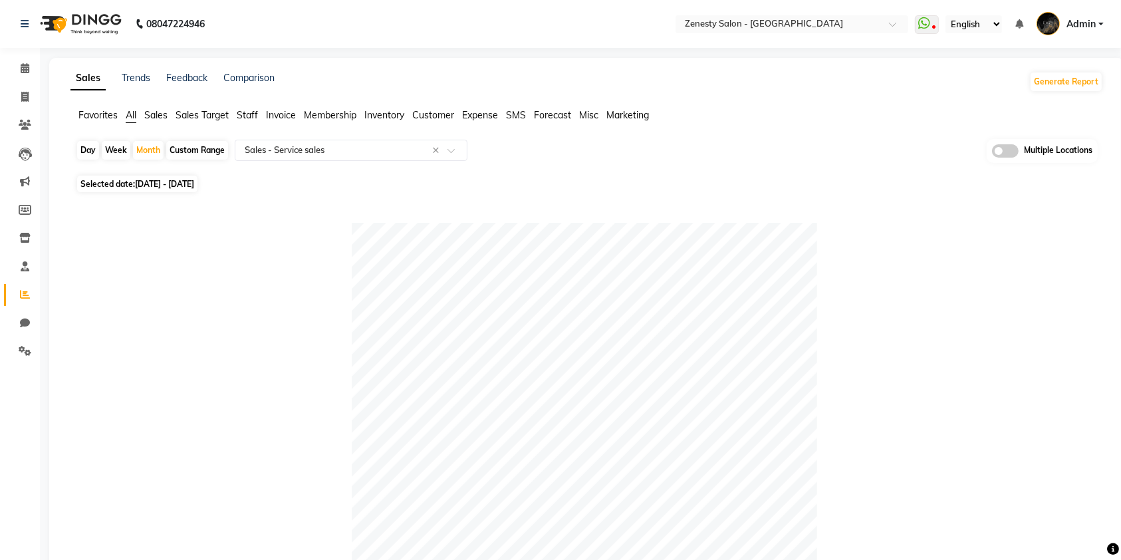
click at [170, 185] on span "[DATE] - [DATE]" at bounding box center [164, 184] width 59 height 10
select select "5"
select select "2025"
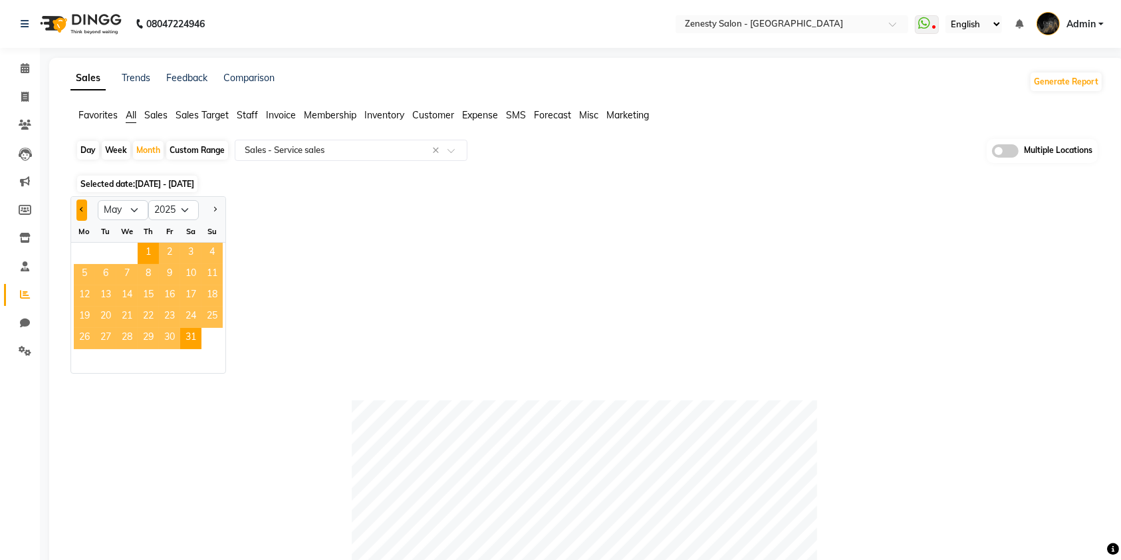
click at [84, 210] on button "Previous month" at bounding box center [81, 210] width 11 height 21
select select "4"
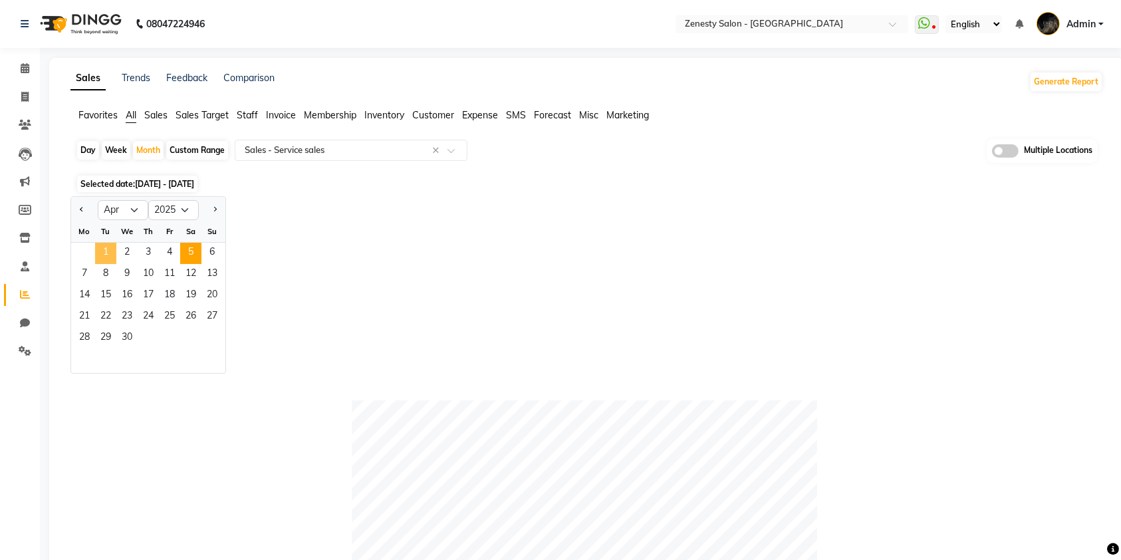
click at [113, 250] on span "1" at bounding box center [105, 253] width 21 height 21
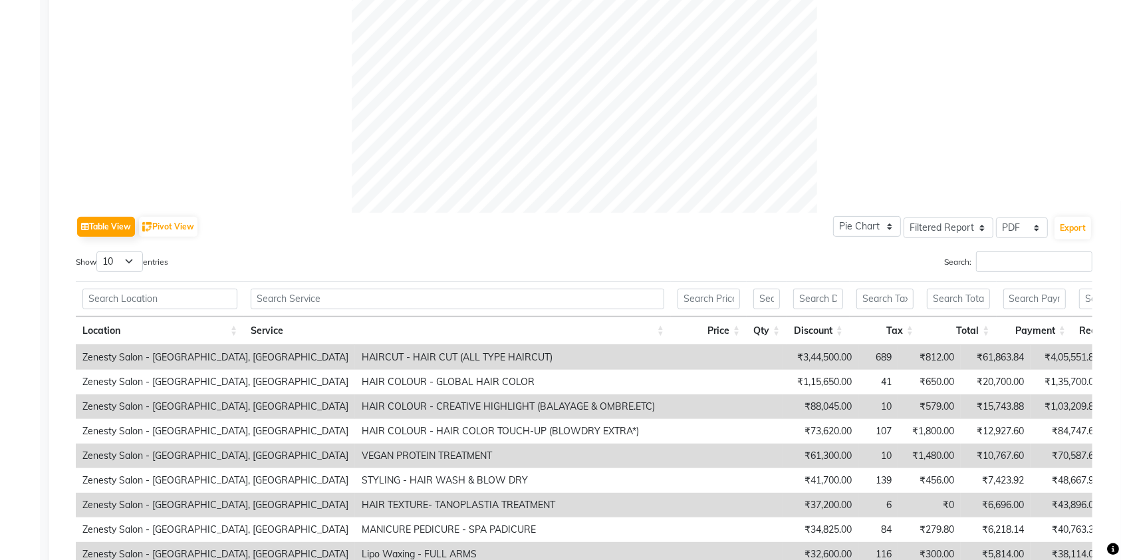
scroll to position [621, 0]
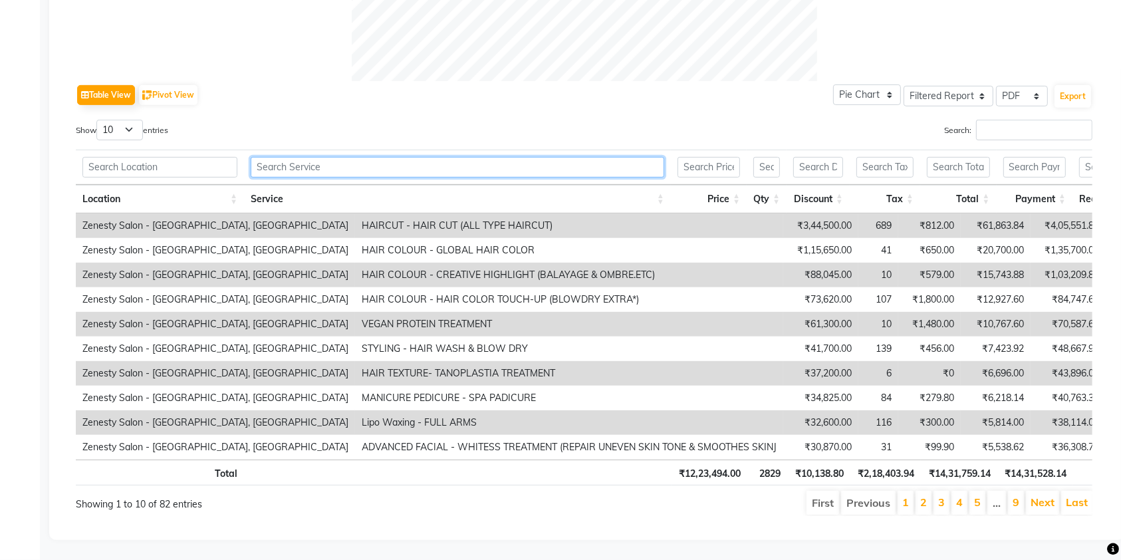
click at [492, 158] on input "text" at bounding box center [458, 167] width 414 height 21
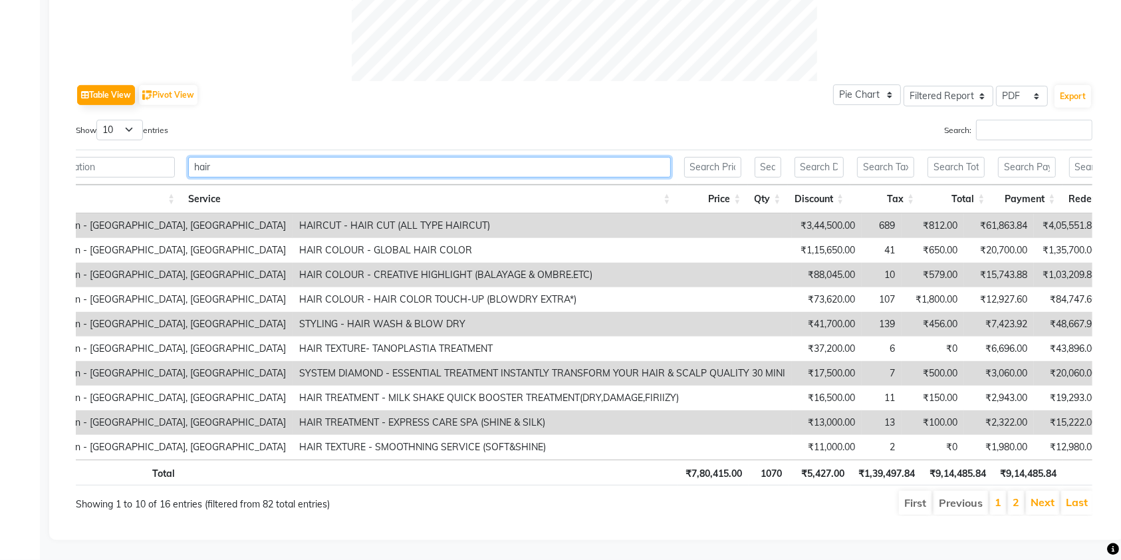
scroll to position [0, 110]
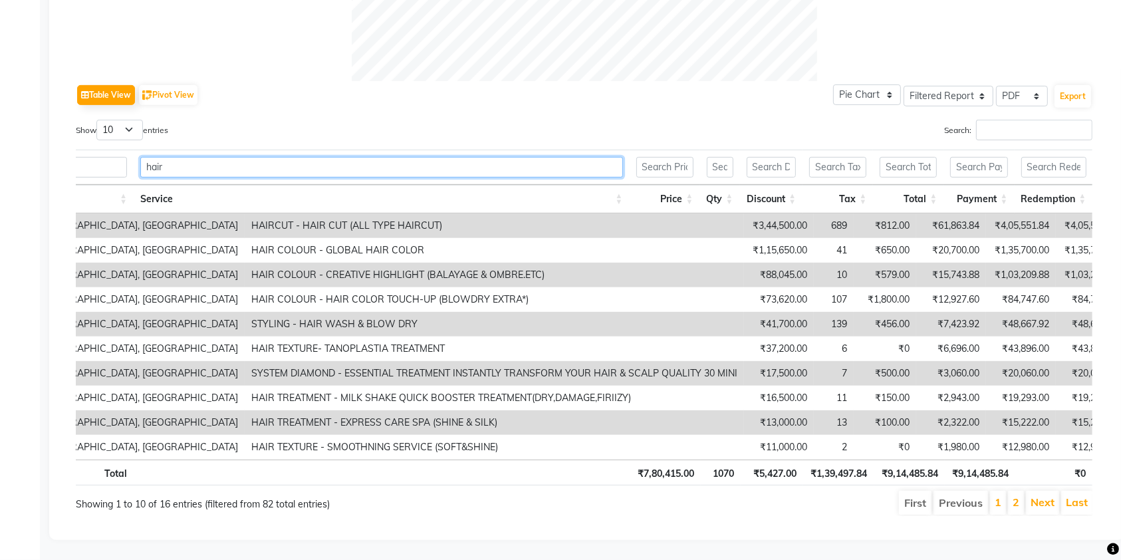
drag, startPoint x: 301, startPoint y: 159, endPoint x: 47, endPoint y: 126, distance: 256.9
click at [47, 126] on main "Sales Trends Feedback Comparison Generate Report Favorites All Sales Sales Targ…" at bounding box center [580, 5] width 1081 height 1109
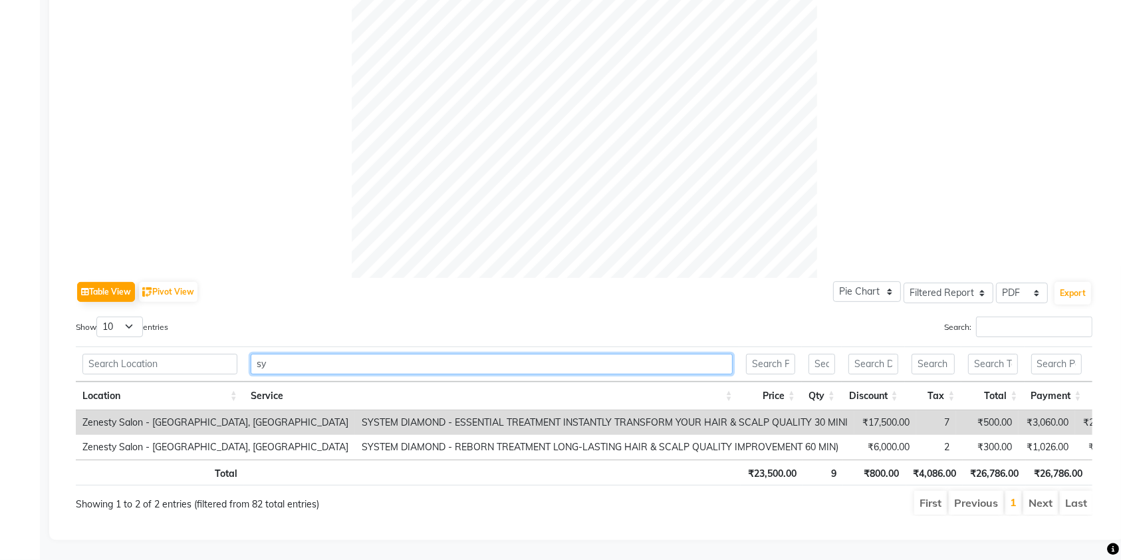
scroll to position [436, 0]
type input "s"
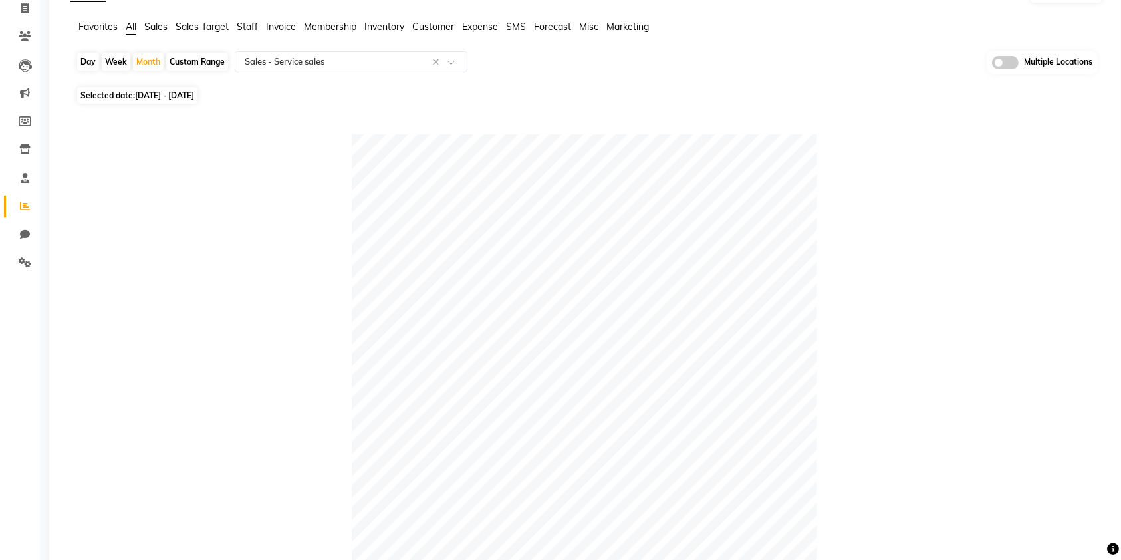
scroll to position [532, 0]
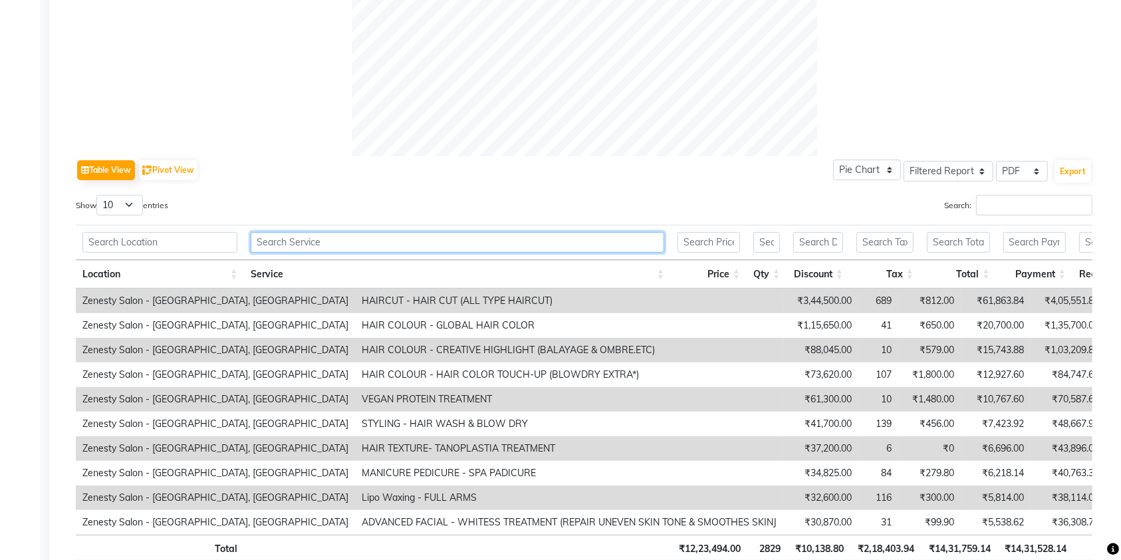
click at [457, 247] on input "text" at bounding box center [458, 242] width 414 height 21
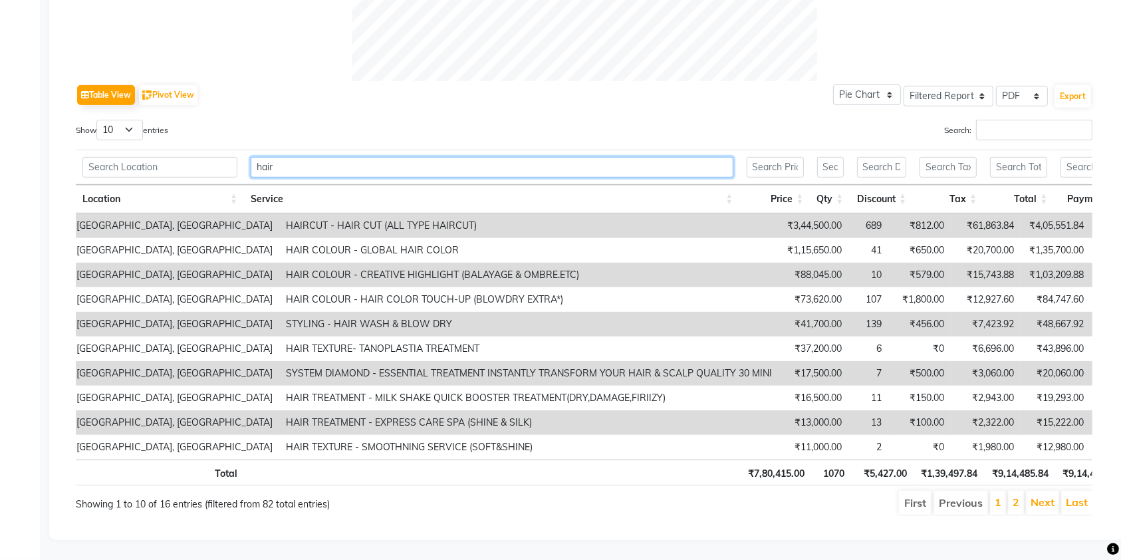
scroll to position [0, 110]
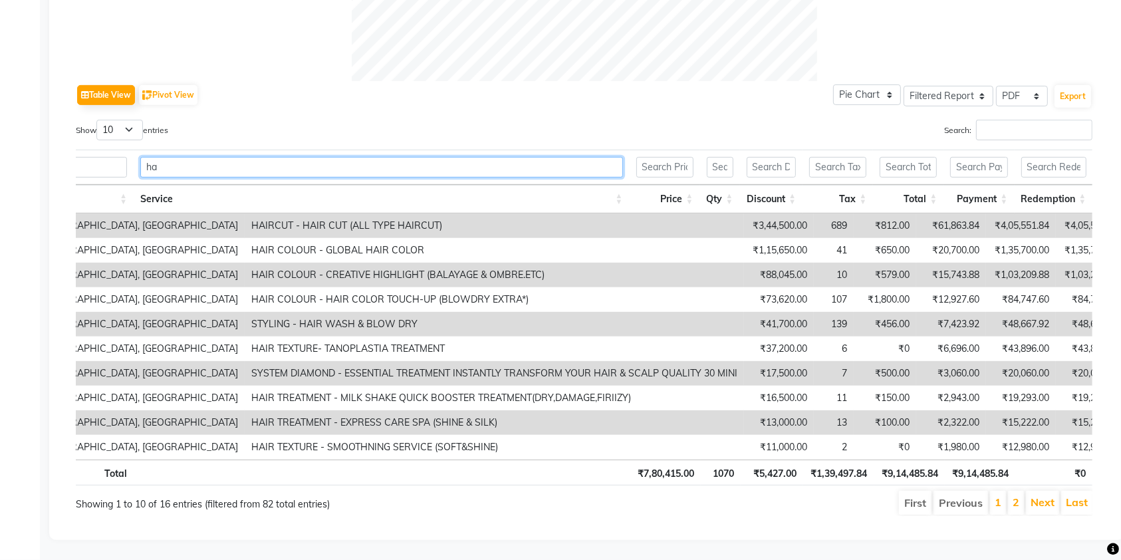
type input "h"
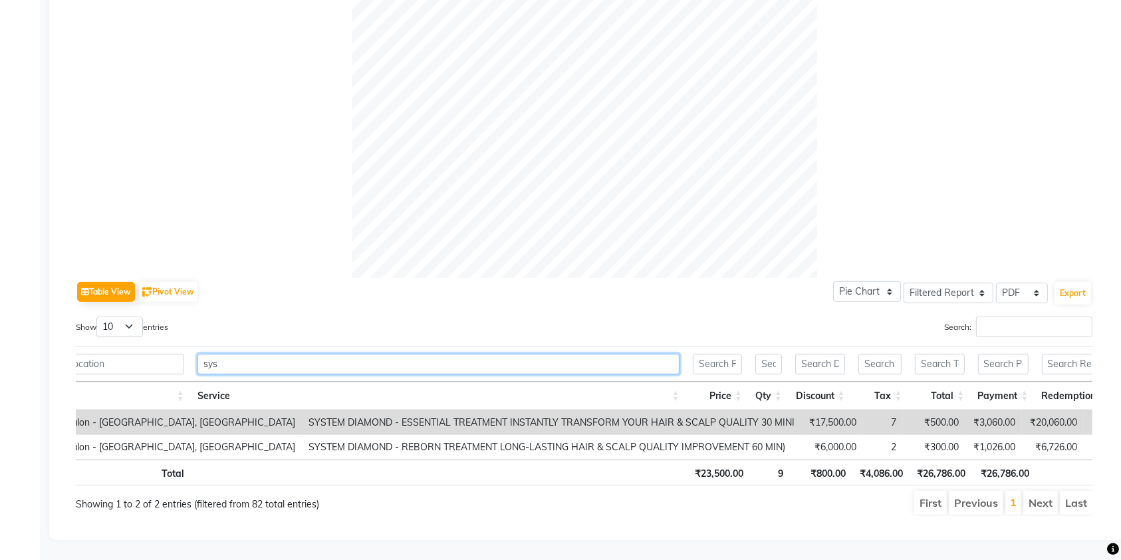
scroll to position [436, 0]
type input "sys"
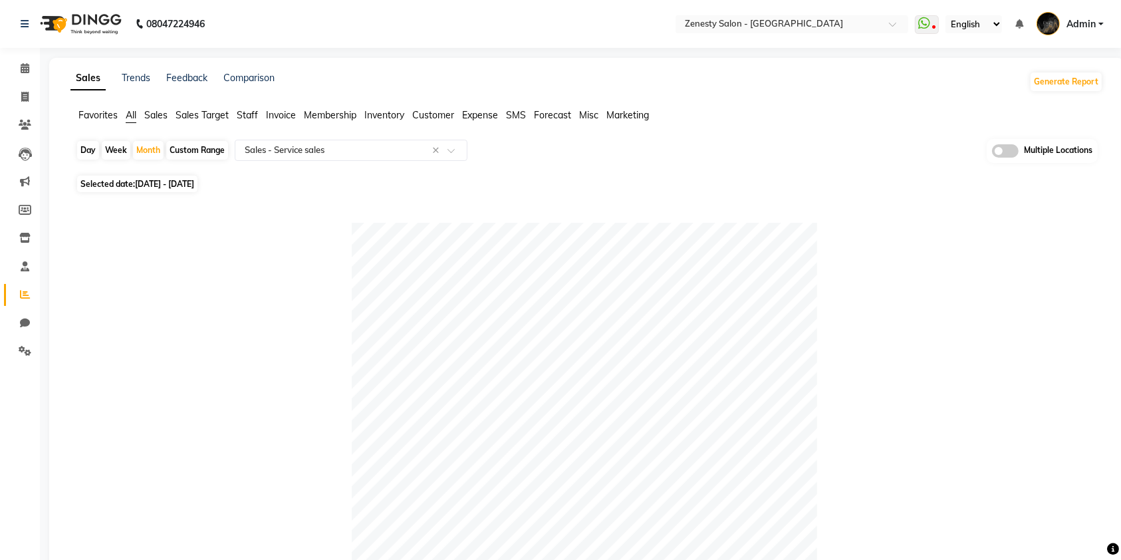
click at [152, 115] on span "Sales" at bounding box center [155, 115] width 23 height 12
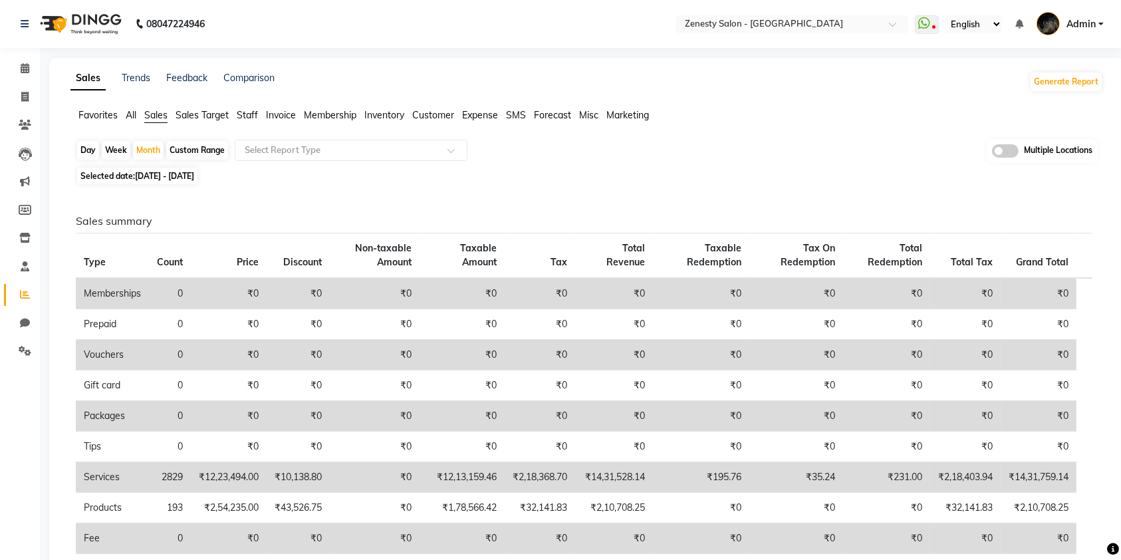
click at [194, 178] on span "01-04-2025 - 30-04-2025" at bounding box center [164, 176] width 59 height 10
select select "4"
select select "2025"
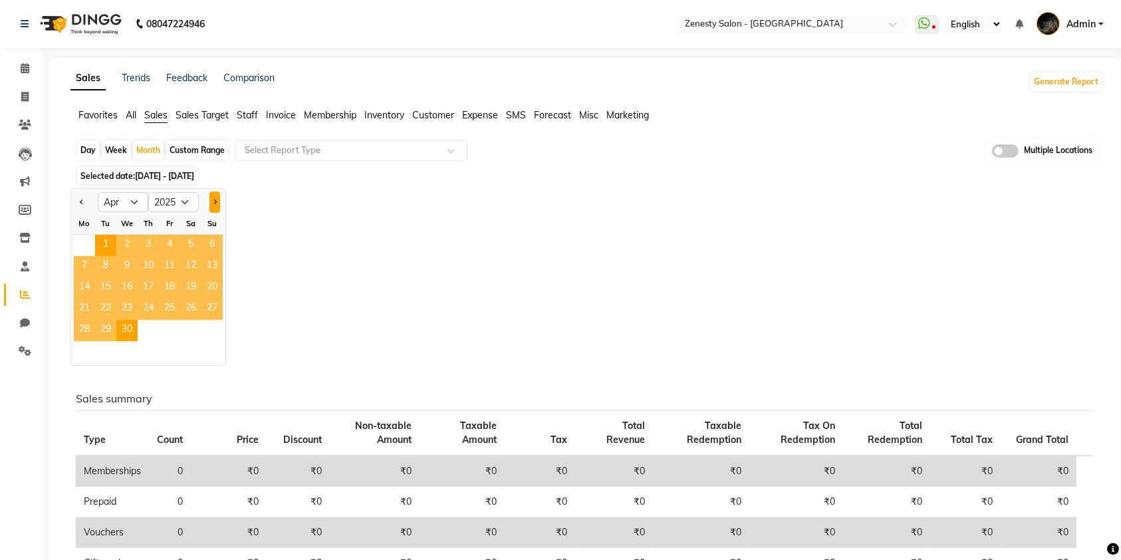
click at [212, 198] on button "Next month" at bounding box center [215, 202] width 11 height 21
select select "5"
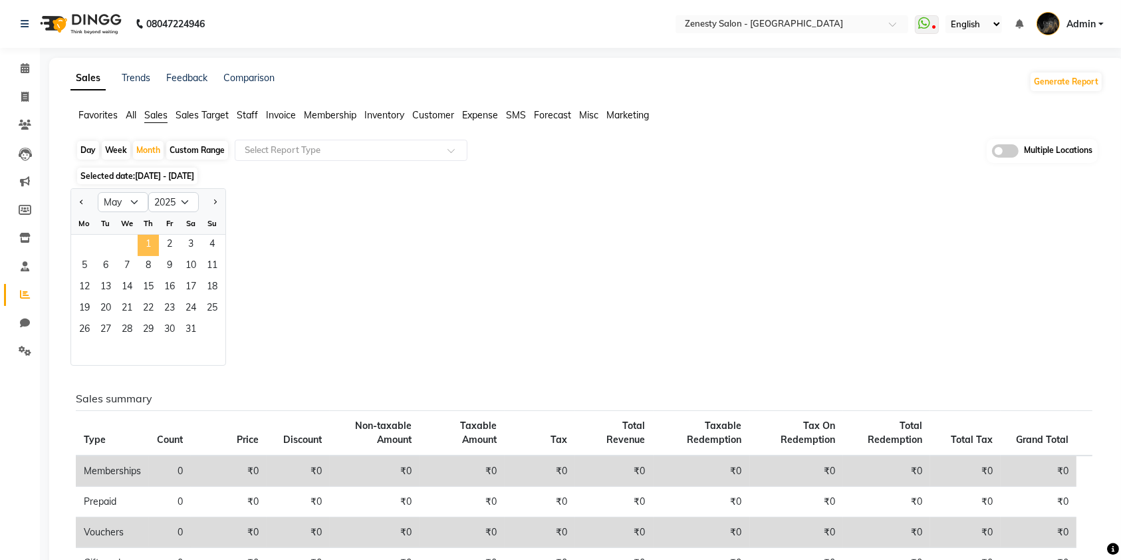
click at [140, 243] on span "1" at bounding box center [148, 245] width 21 height 21
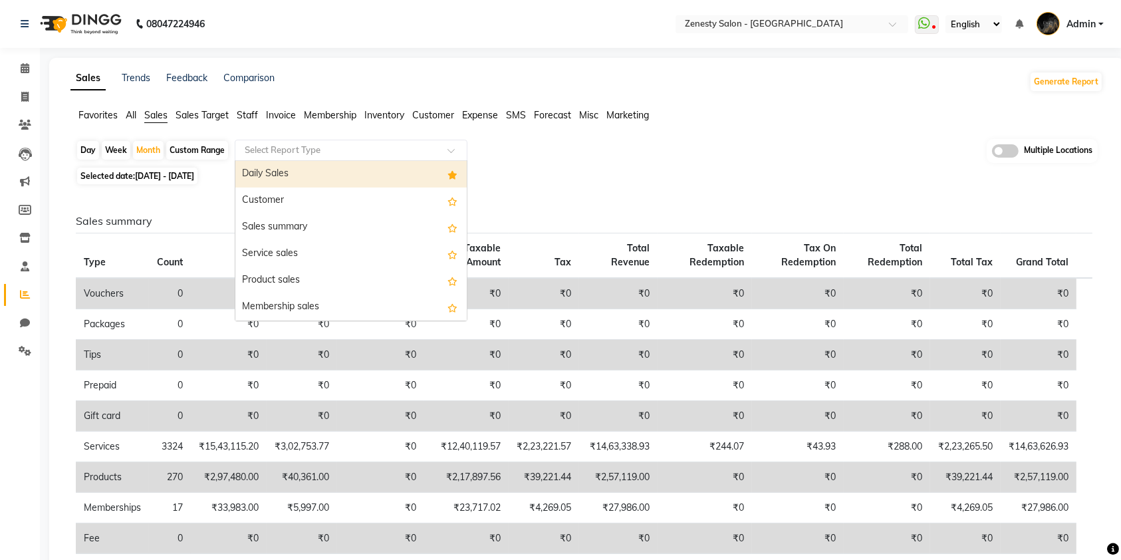
click at [285, 146] on input "text" at bounding box center [338, 150] width 192 height 13
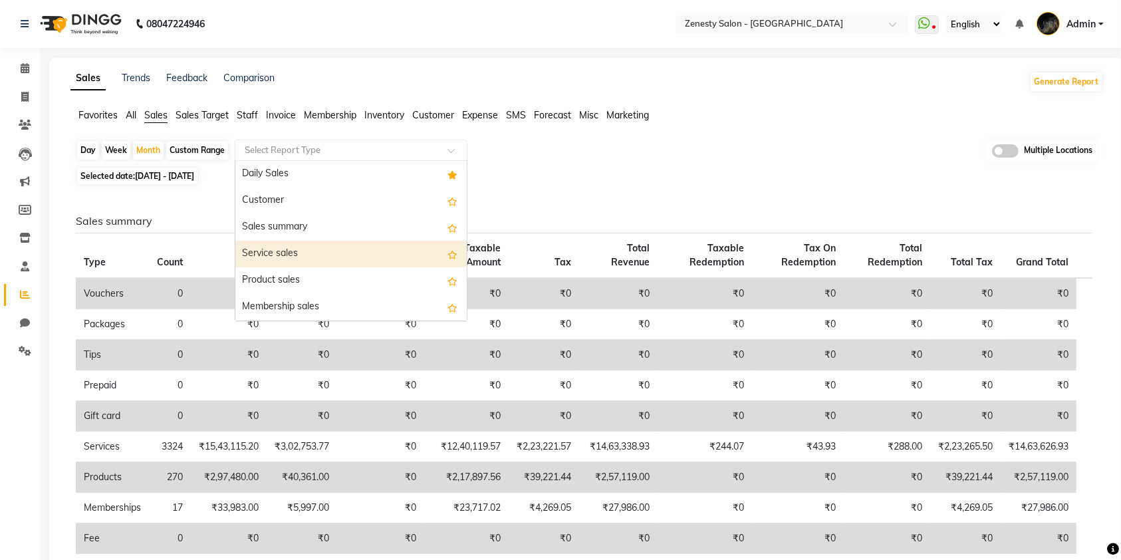
click at [293, 255] on div "Service sales" at bounding box center [350, 254] width 231 height 27
select select "filtered_report"
select select "pdf"
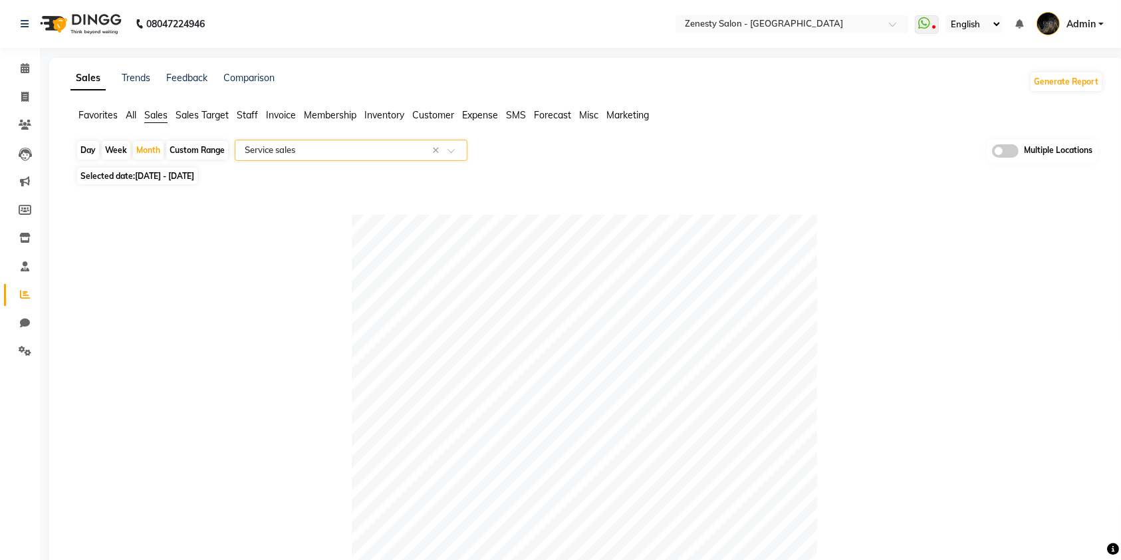
scroll to position [612, 0]
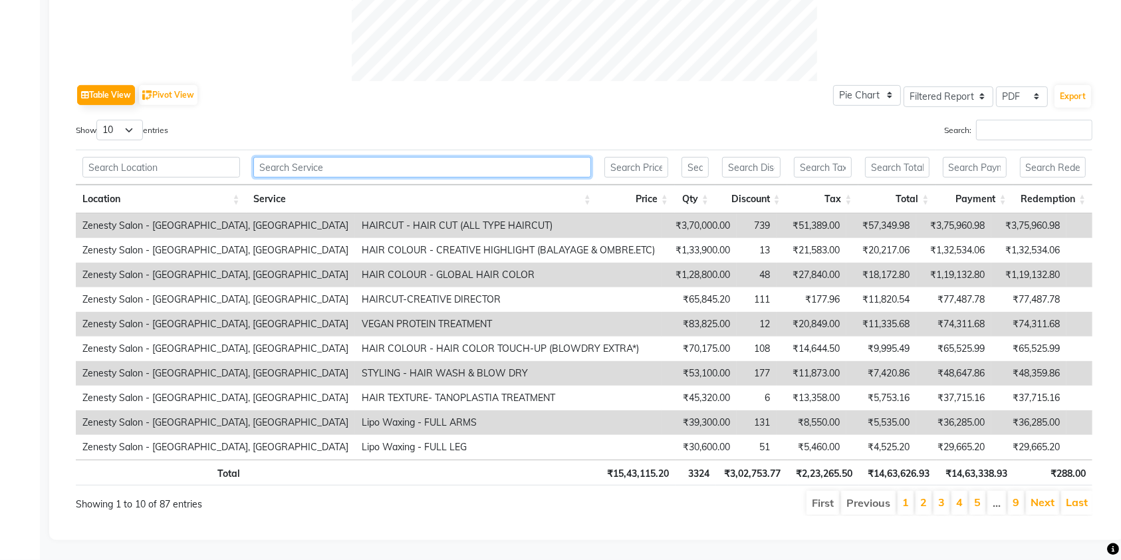
click at [402, 160] on input "text" at bounding box center [422, 167] width 338 height 21
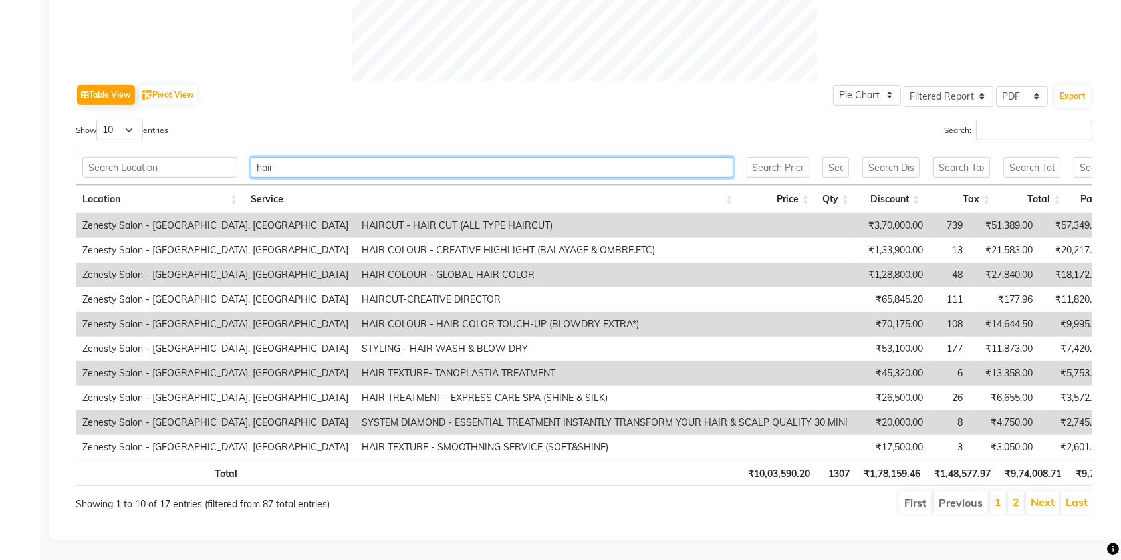
type input "hair"
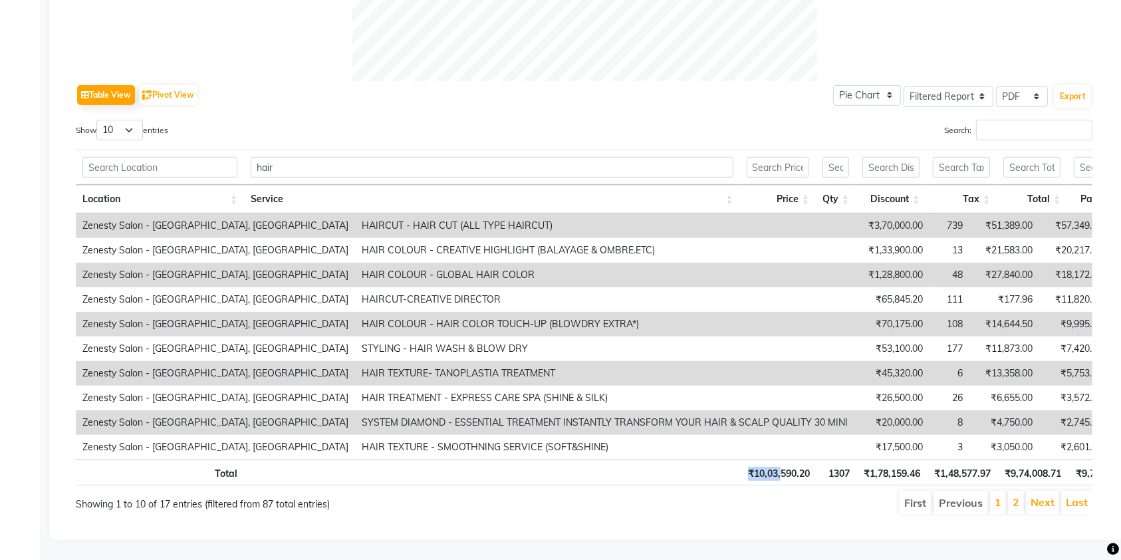
drag, startPoint x: 514, startPoint y: 460, endPoint x: 780, endPoint y: 471, distance: 265.6
click at [780, 471] on tr "Total ₹10,03,590.20 1307 ₹1,78,159.46 ₹1,48,577.97 ₹9,74,008.71 ₹9,73,720.71 ₹2…" at bounding box center [646, 473] width 1141 height 26
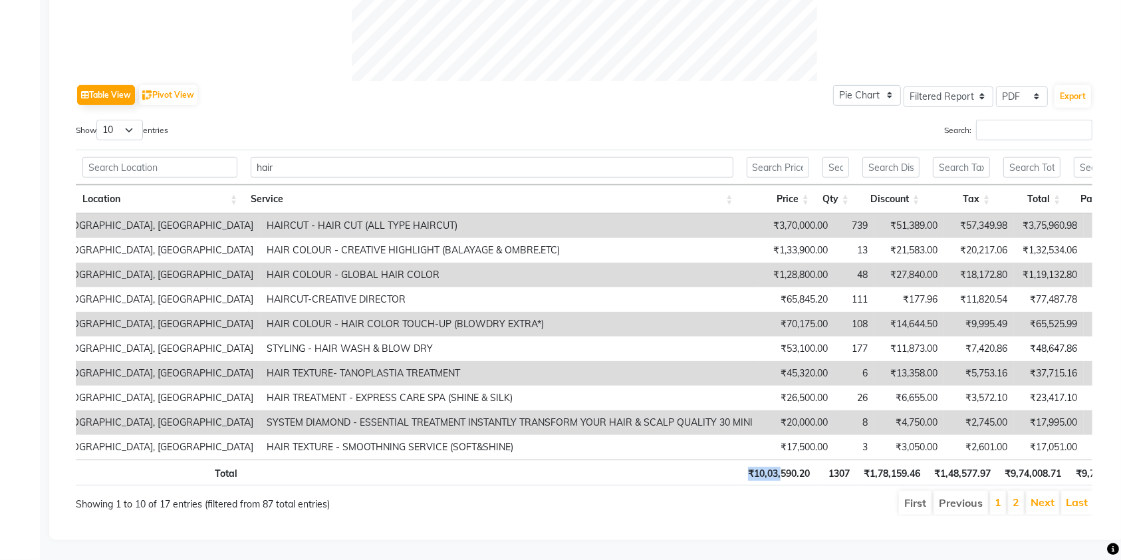
scroll to position [0, 123]
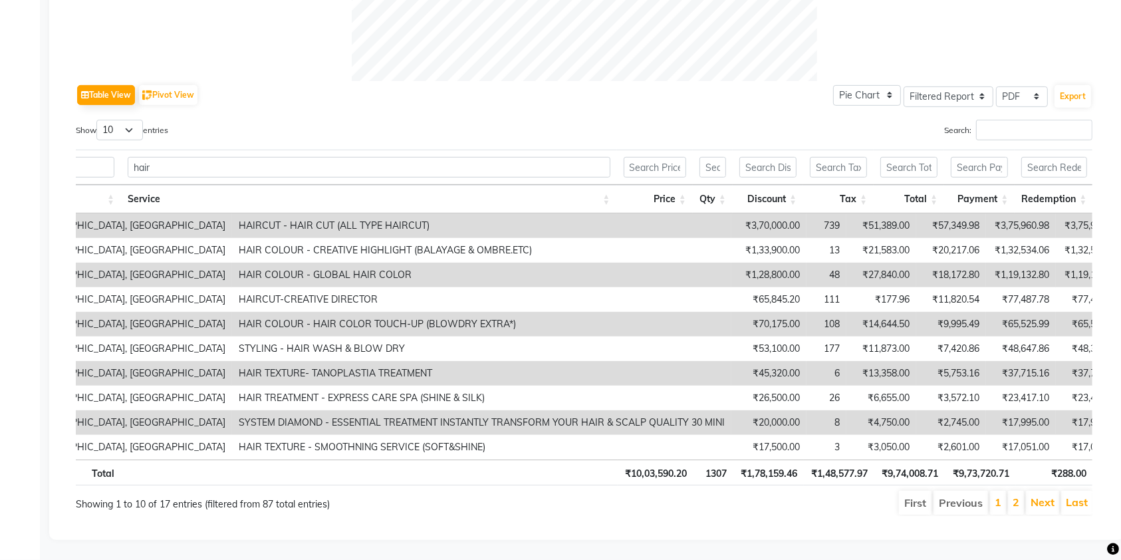
click at [875, 484] on th "₹9,74,008.71" at bounding box center [910, 473] width 71 height 26
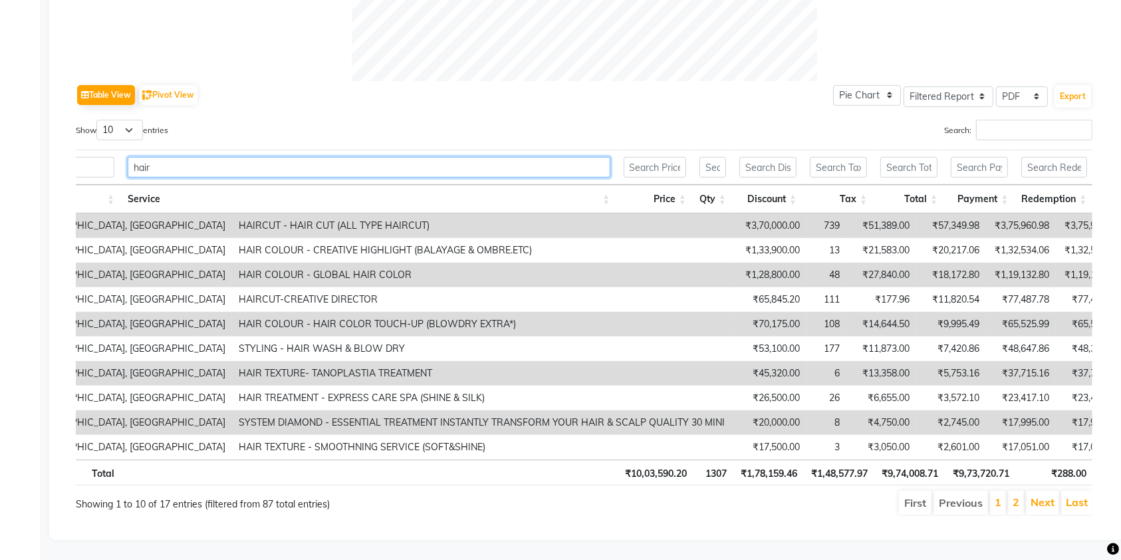
drag, startPoint x: 216, startPoint y: 162, endPoint x: 94, endPoint y: 176, distance: 122.5
click at [94, 176] on thead "hair Location Service Price Qty Discount Tax Total Payment Redemption" at bounding box center [523, 182] width 1141 height 64
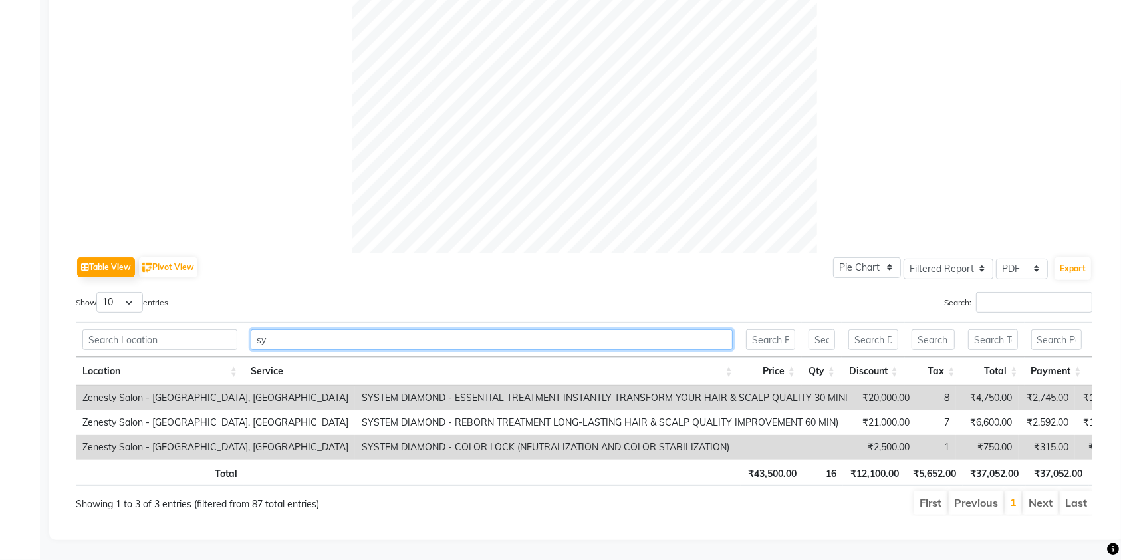
scroll to position [454, 0]
click at [367, 329] on input "sys" at bounding box center [492, 339] width 482 height 21
type input "s"
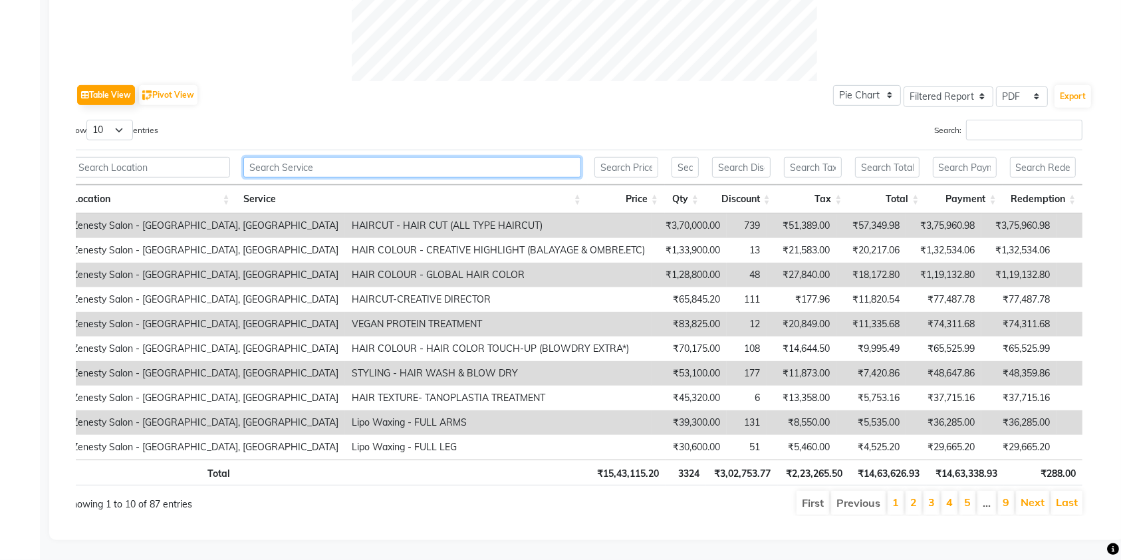
scroll to position [0, 0]
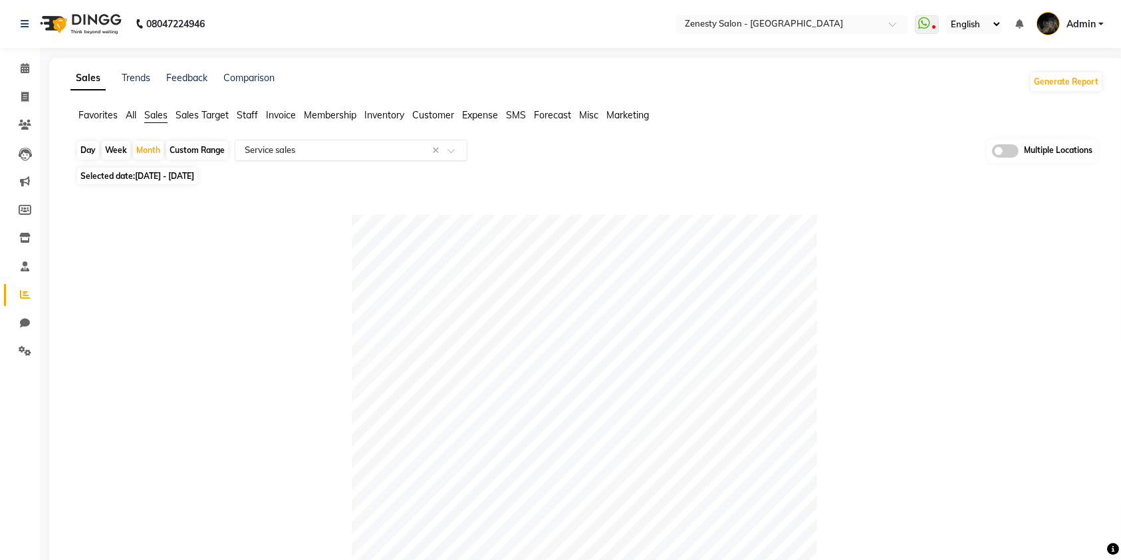
click at [267, 156] on input "text" at bounding box center [338, 150] width 192 height 13
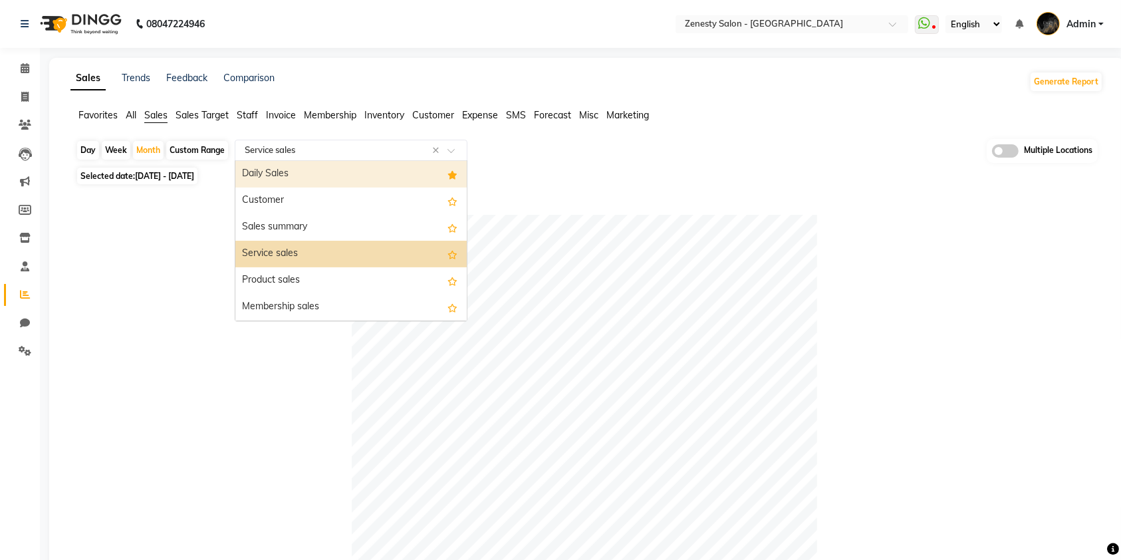
click at [319, 167] on div "Daily Sales" at bounding box center [350, 174] width 231 height 27
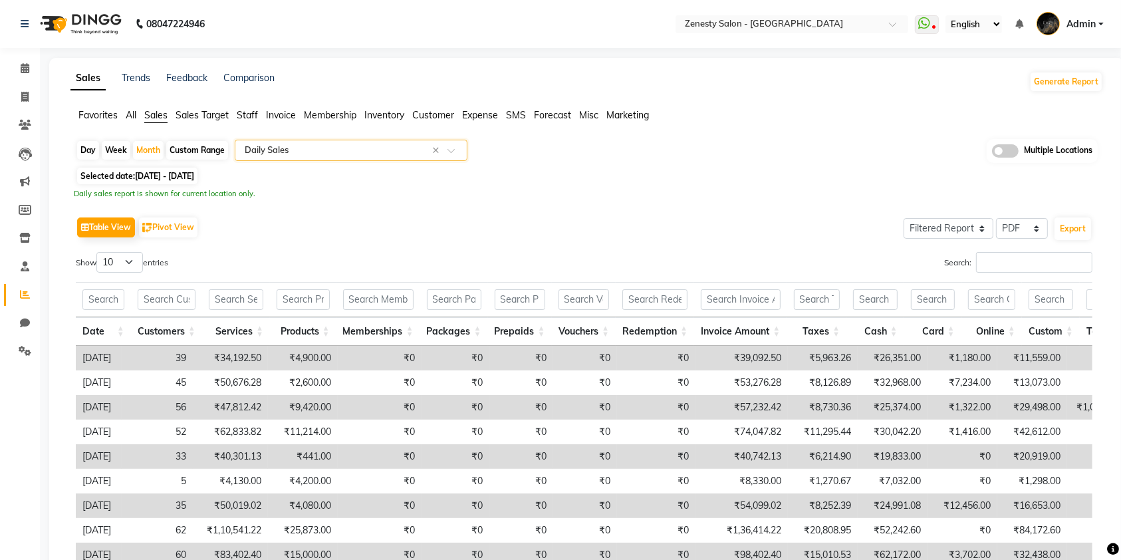
click at [298, 152] on input "text" at bounding box center [338, 150] width 192 height 13
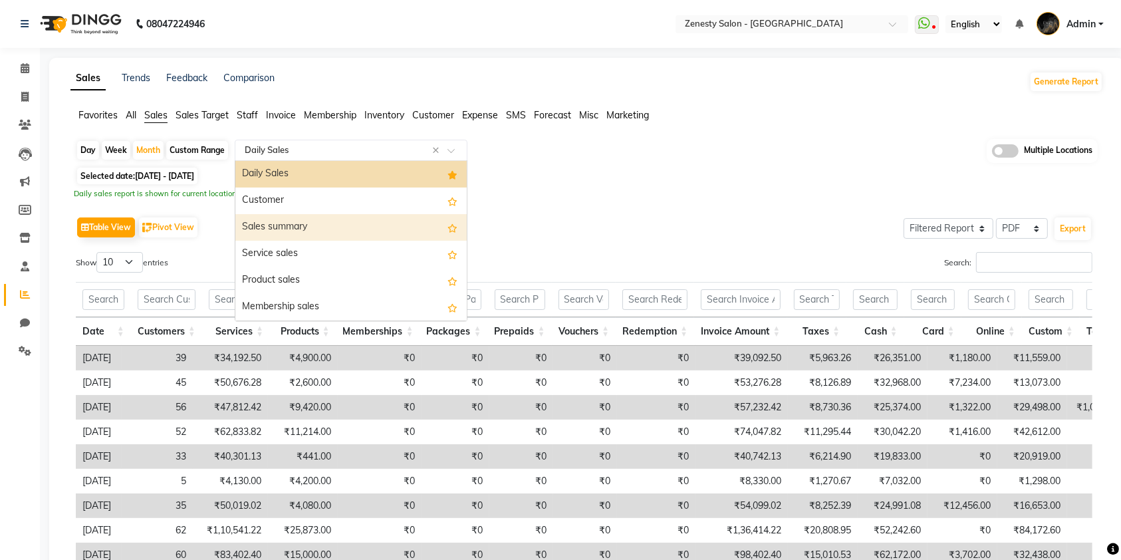
click at [296, 229] on div "Sales summary" at bounding box center [350, 227] width 231 height 27
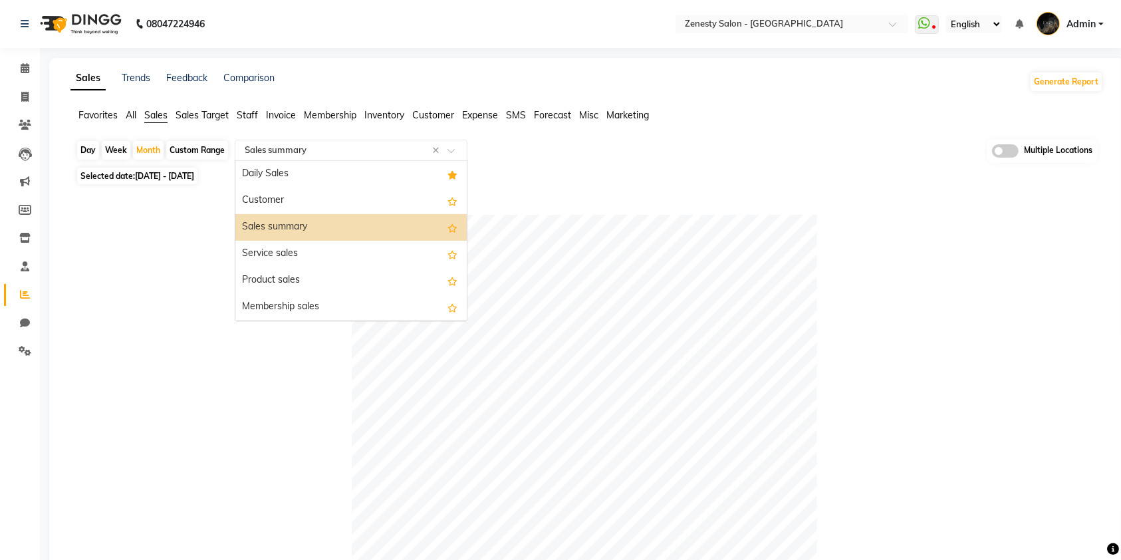
click at [346, 146] on input "text" at bounding box center [338, 150] width 192 height 13
click at [339, 251] on div "Service sales" at bounding box center [350, 254] width 231 height 27
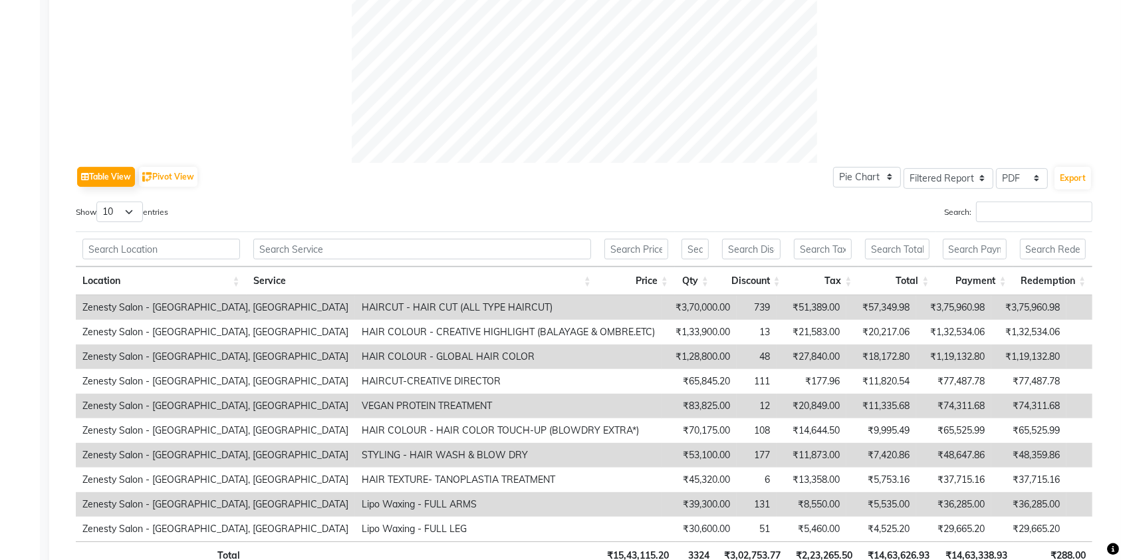
scroll to position [612, 0]
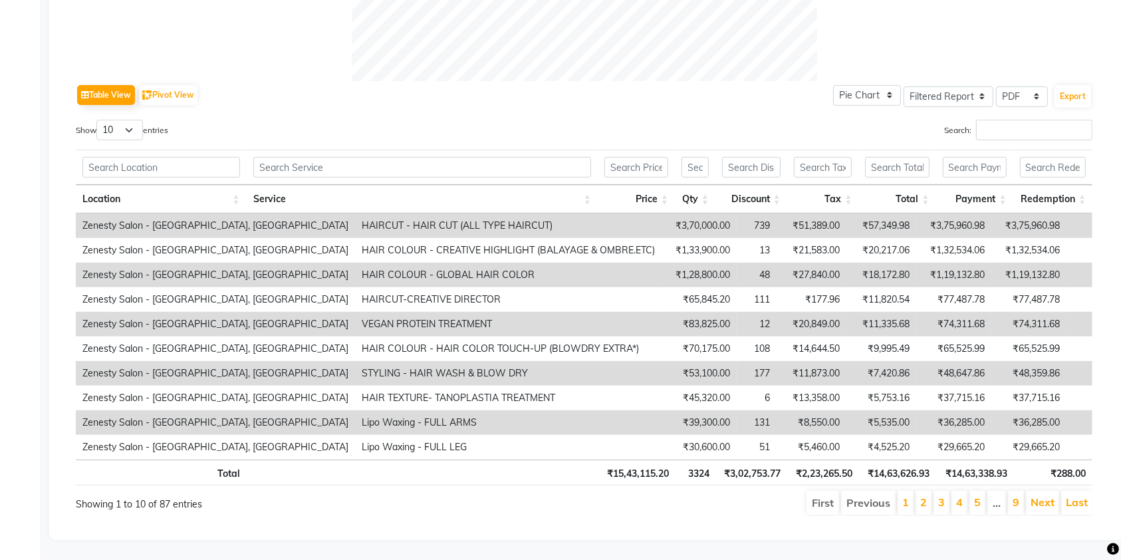
click at [171, 84] on div "Table View Pivot View" at bounding box center [138, 95] width 124 height 23
click at [174, 85] on button "Pivot View" at bounding box center [168, 95] width 59 height 20
select select "full_report"
select select "csv"
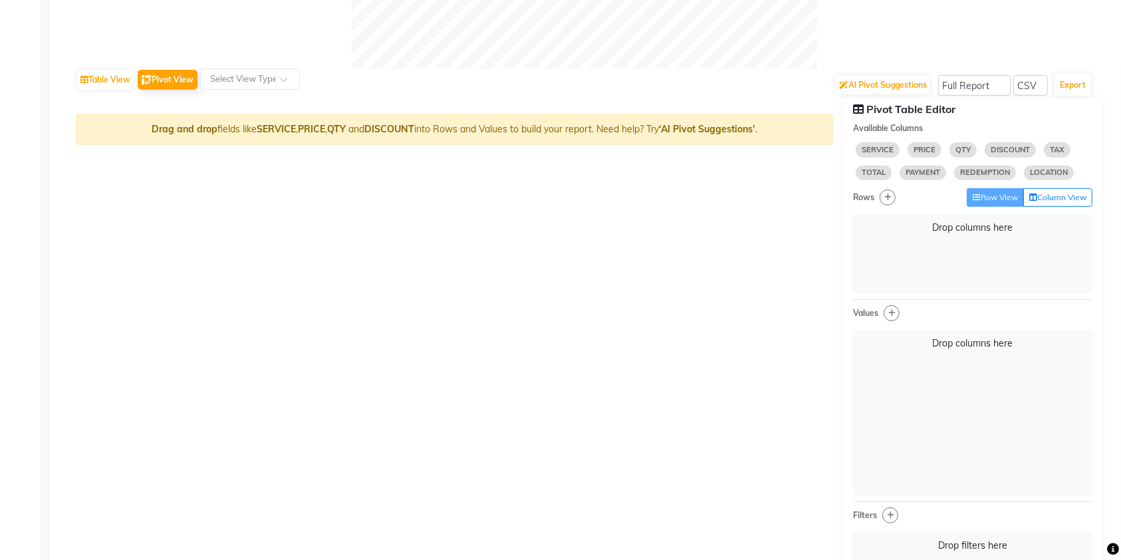
click at [876, 154] on span "SERVICE" at bounding box center [878, 149] width 44 height 15
select select "10"
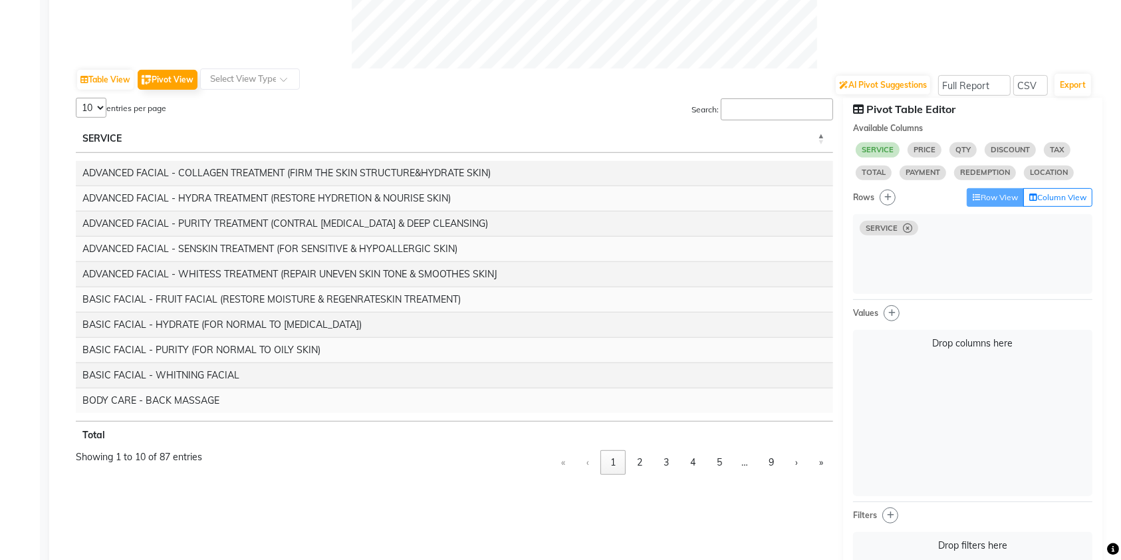
select select "10"
select select "sum"
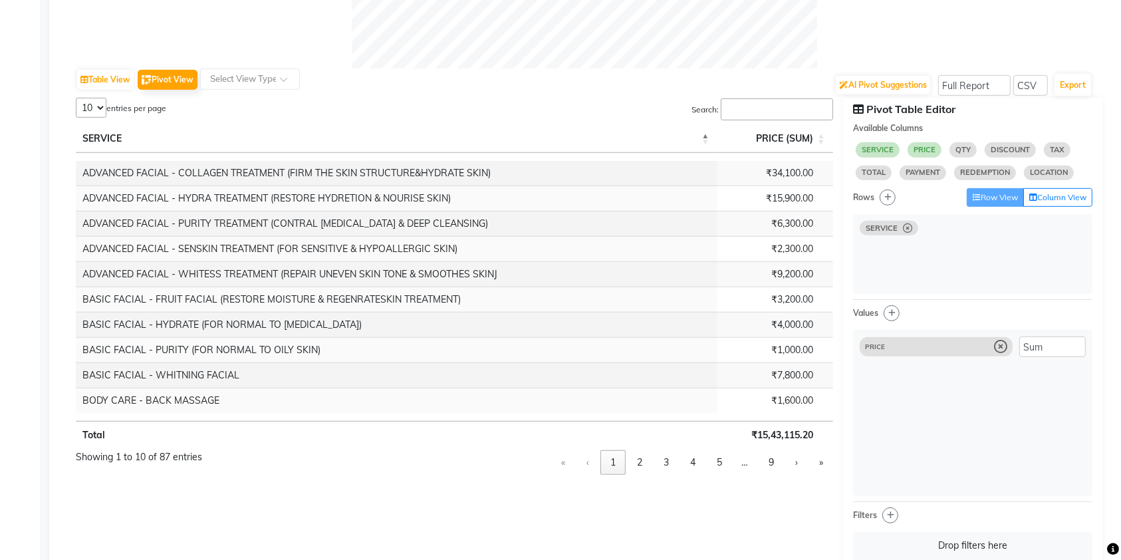
click at [772, 104] on input "Search:" at bounding box center [777, 109] width 112 height 22
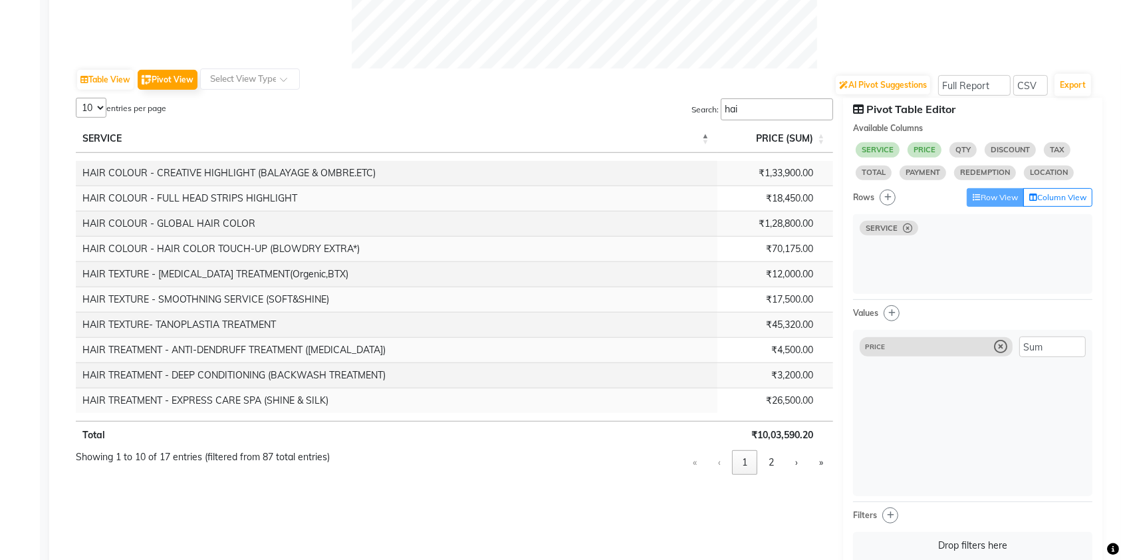
type input "hai"
click at [97, 100] on select "5 10 25 50 87" at bounding box center [91, 108] width 31 height 20
select select "87"
click at [76, 98] on select "5 10 25 50 87" at bounding box center [91, 108] width 31 height 20
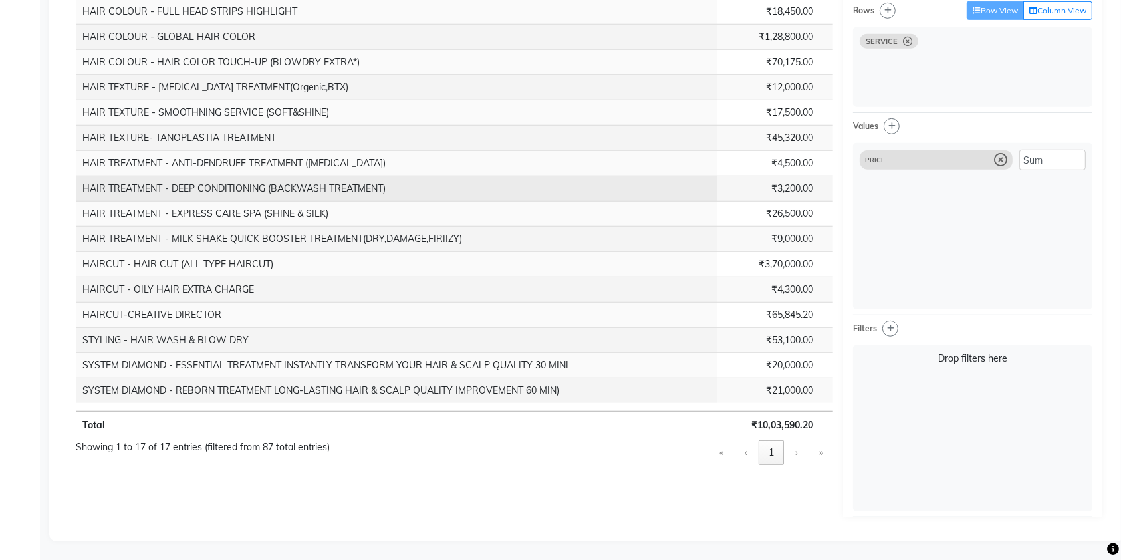
scroll to position [356, 0]
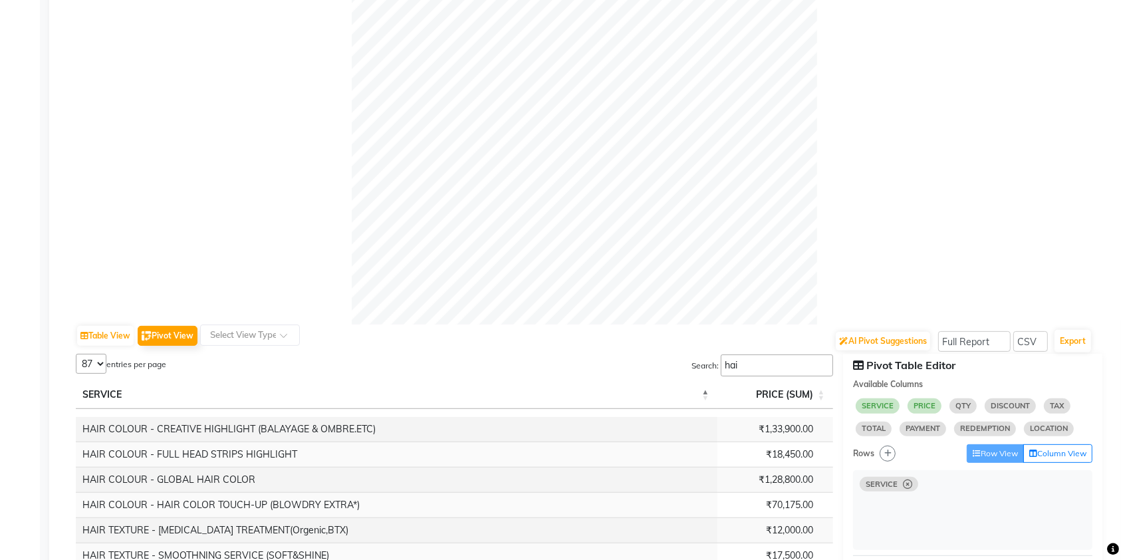
click at [765, 359] on input "hai" at bounding box center [777, 366] width 112 height 22
type input "h"
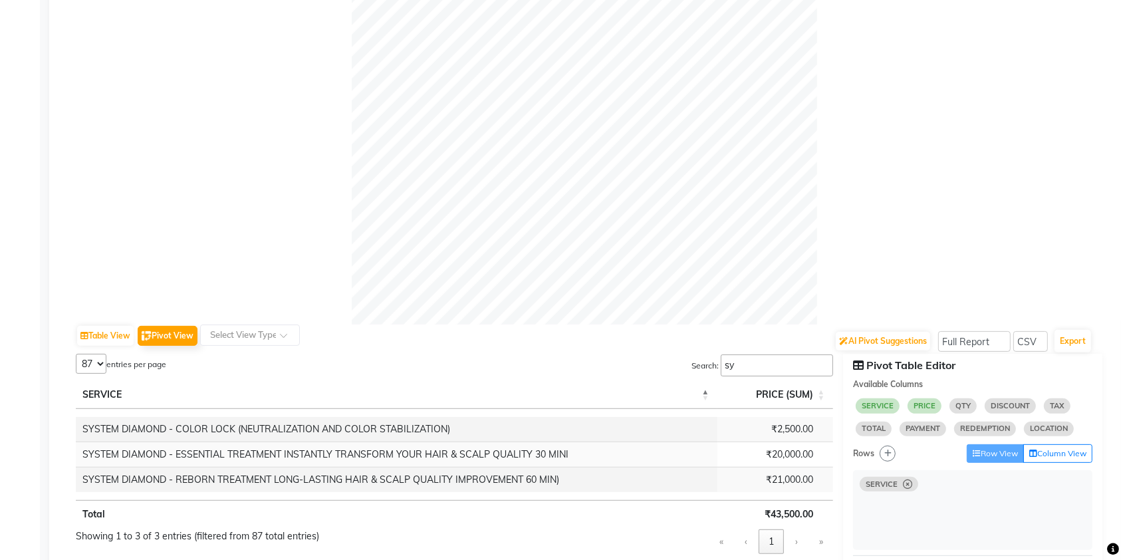
type input "sys"
drag, startPoint x: 756, startPoint y: 360, endPoint x: 714, endPoint y: 366, distance: 42.2
click at [714, 366] on div "Search: sys" at bounding box center [763, 366] width 142 height 23
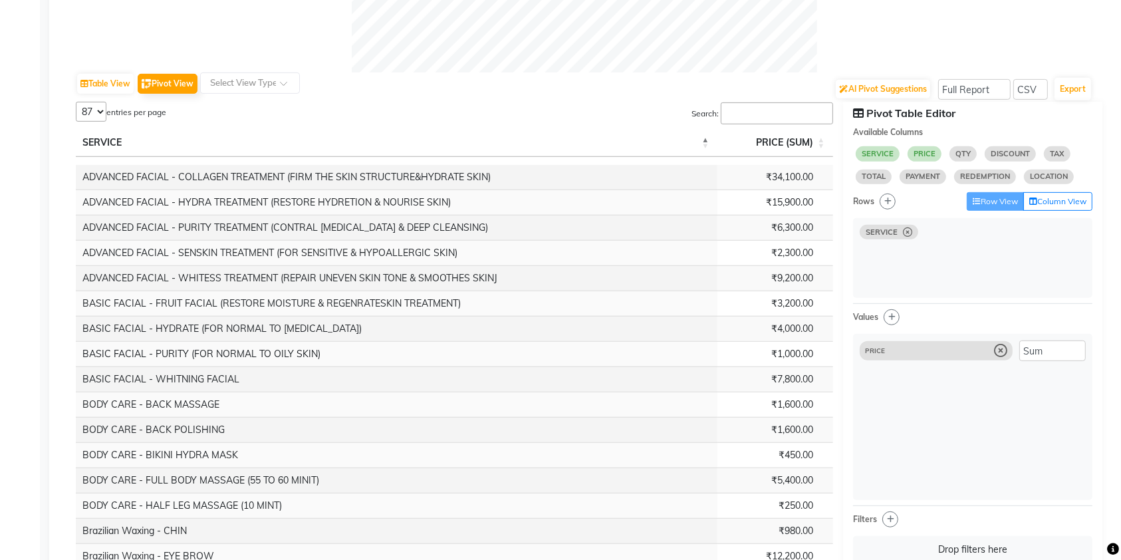
scroll to position [559, 0]
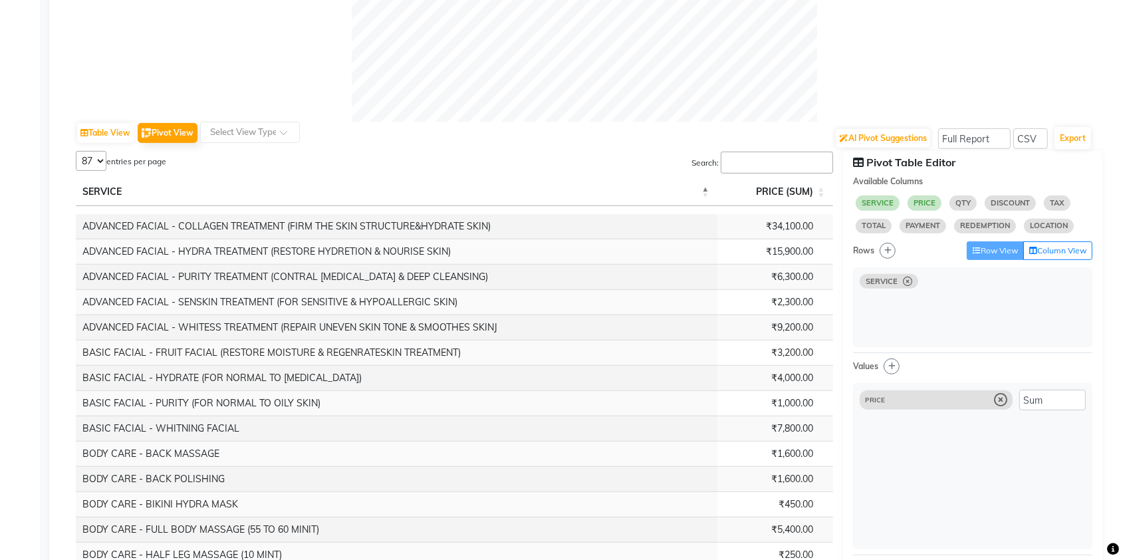
select select "10"
select select "sum"
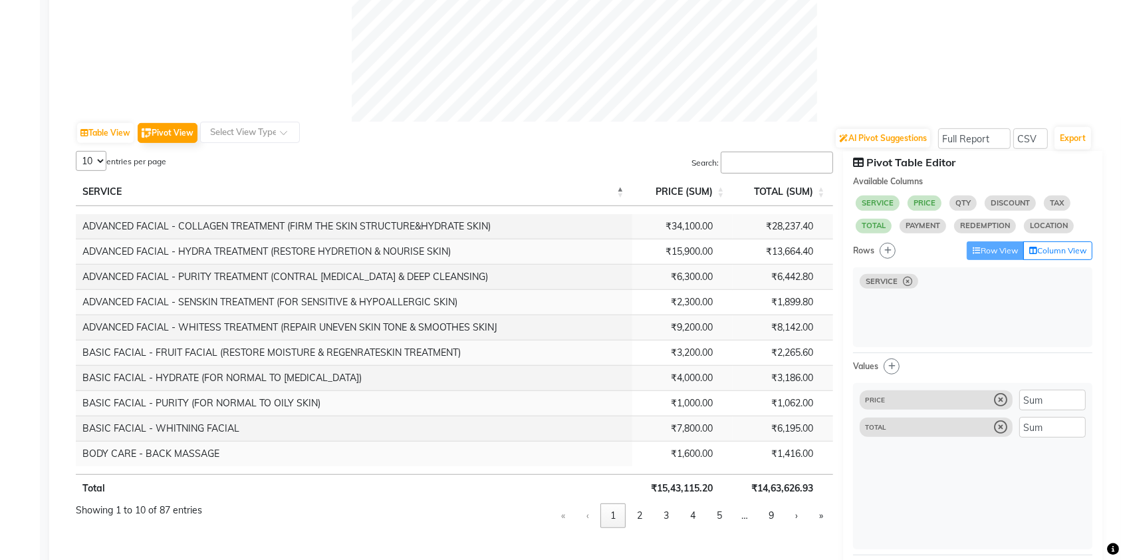
click at [1002, 406] on span "PRICE" at bounding box center [936, 399] width 153 height 19
click at [1000, 402] on icon at bounding box center [1000, 400] width 13 height 13
select select "10"
select select "sum"
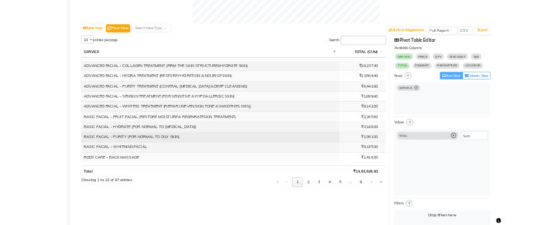
scroll to position [647, 0]
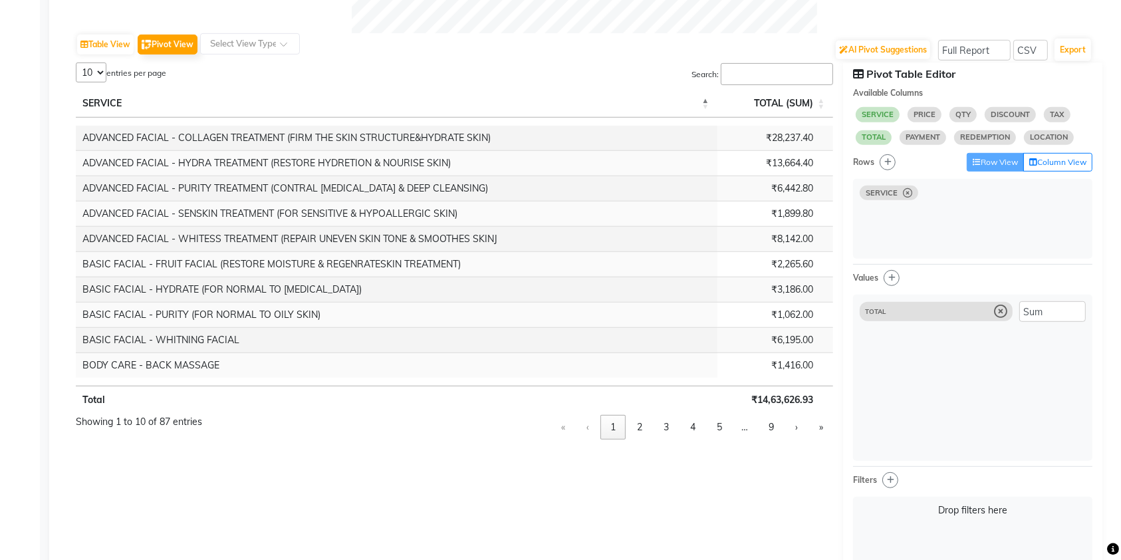
click at [756, 64] on input "Search:" at bounding box center [777, 74] width 112 height 22
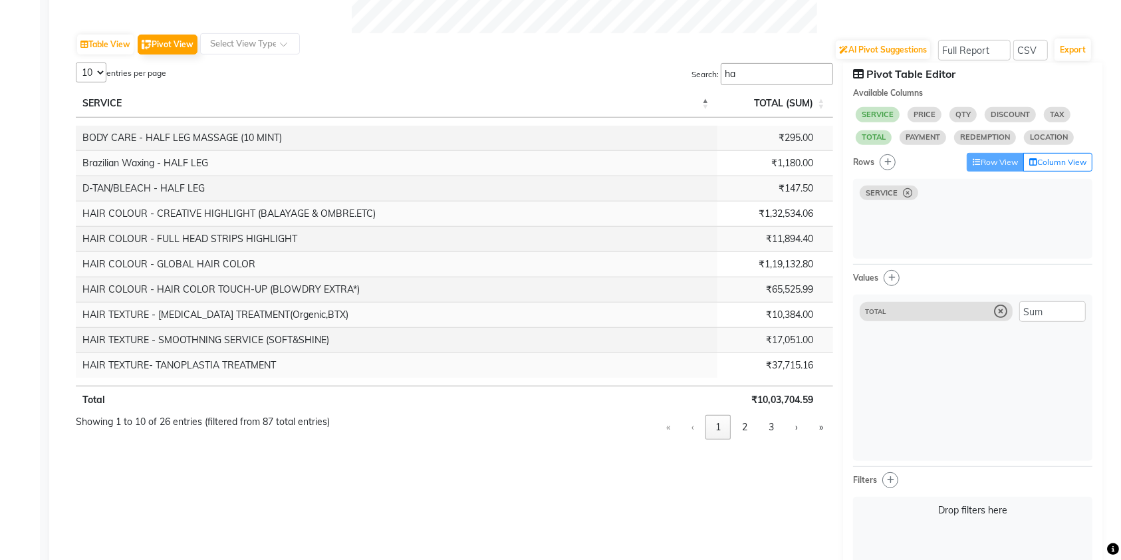
type input "h"
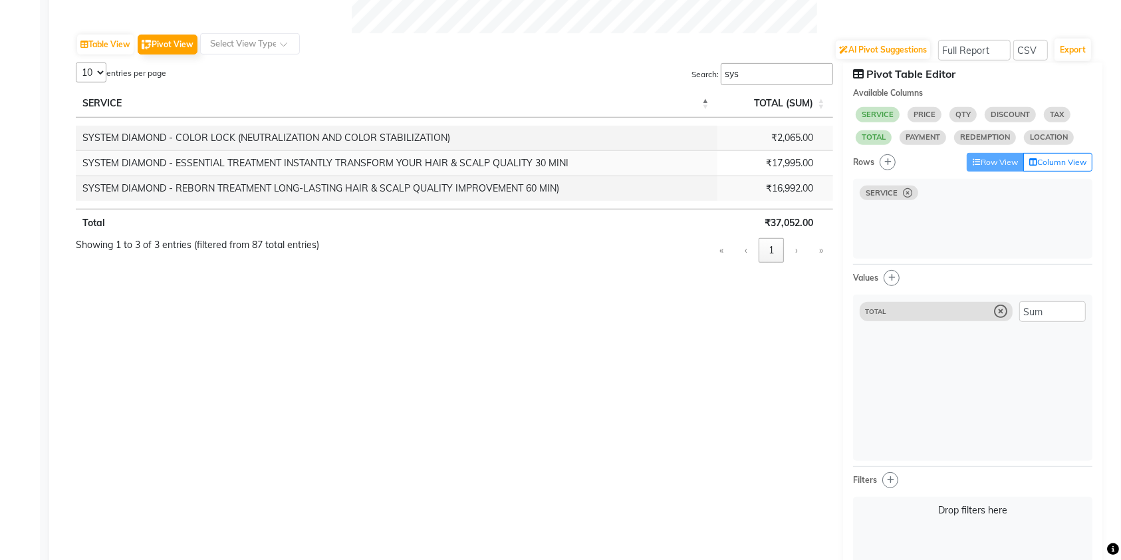
type input "sys"
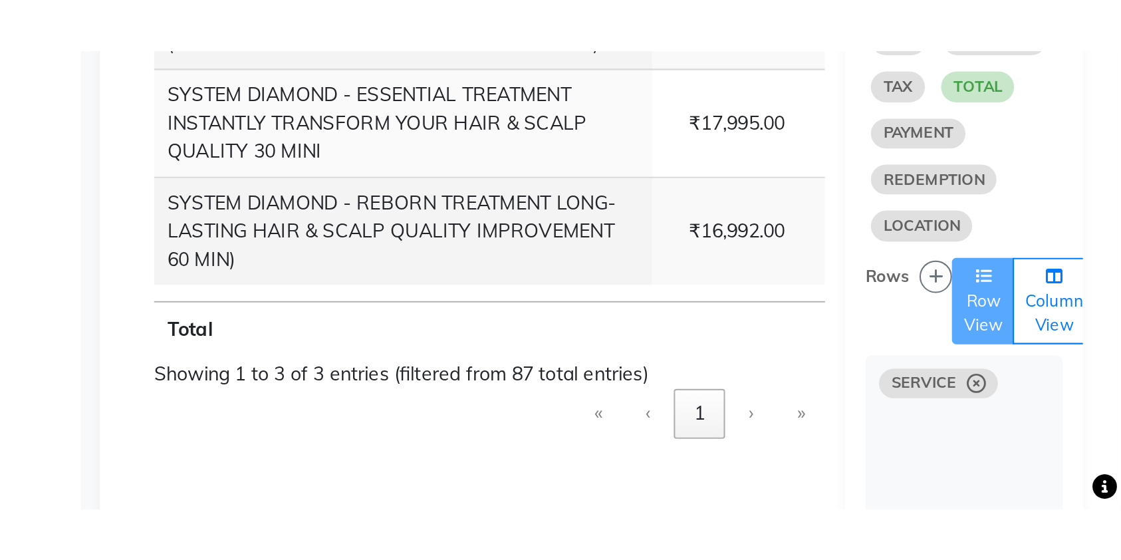
scroll to position [601, 0]
